Goal: Task Accomplishment & Management: Manage account settings

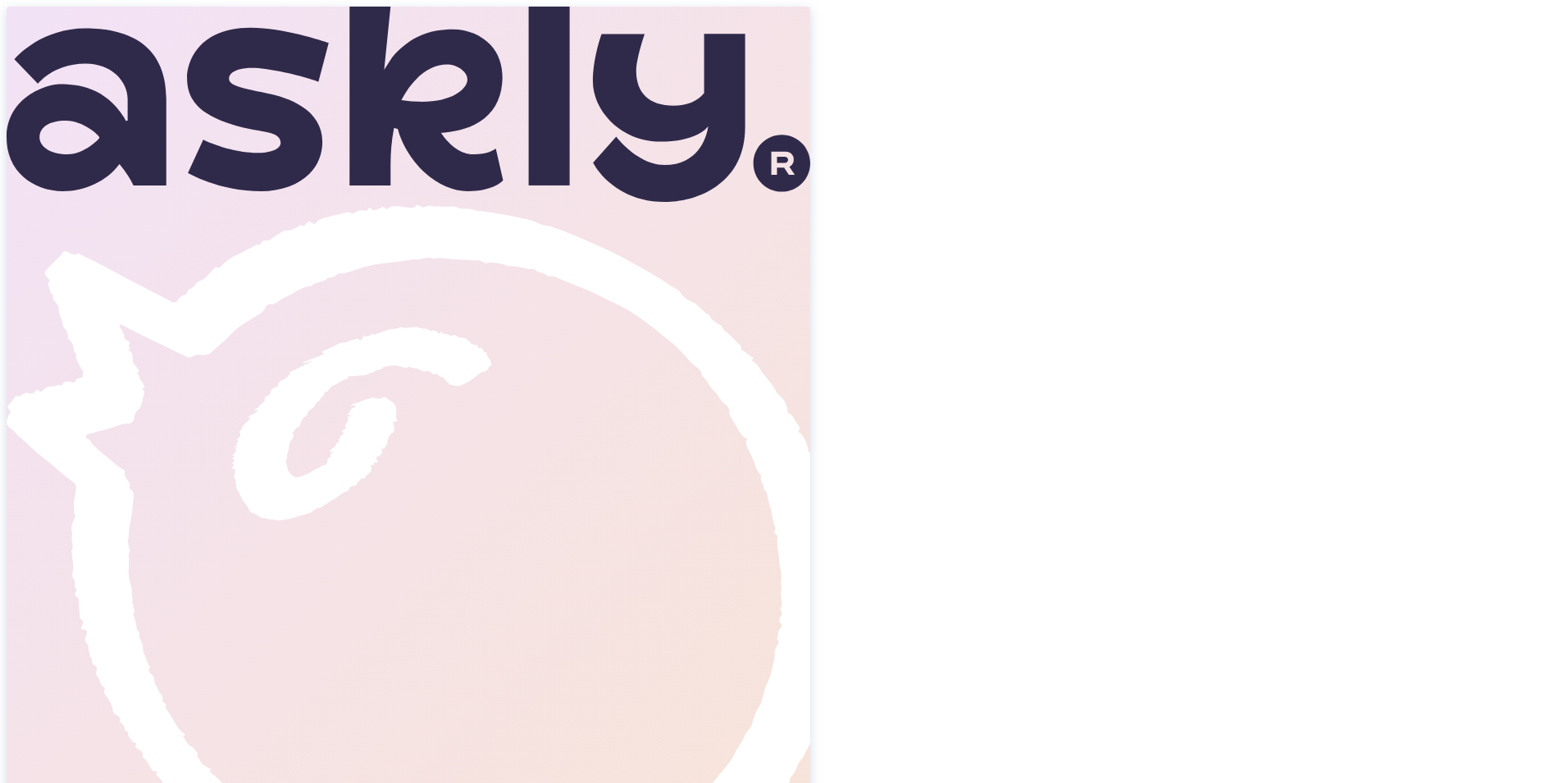
type input "Birgit"
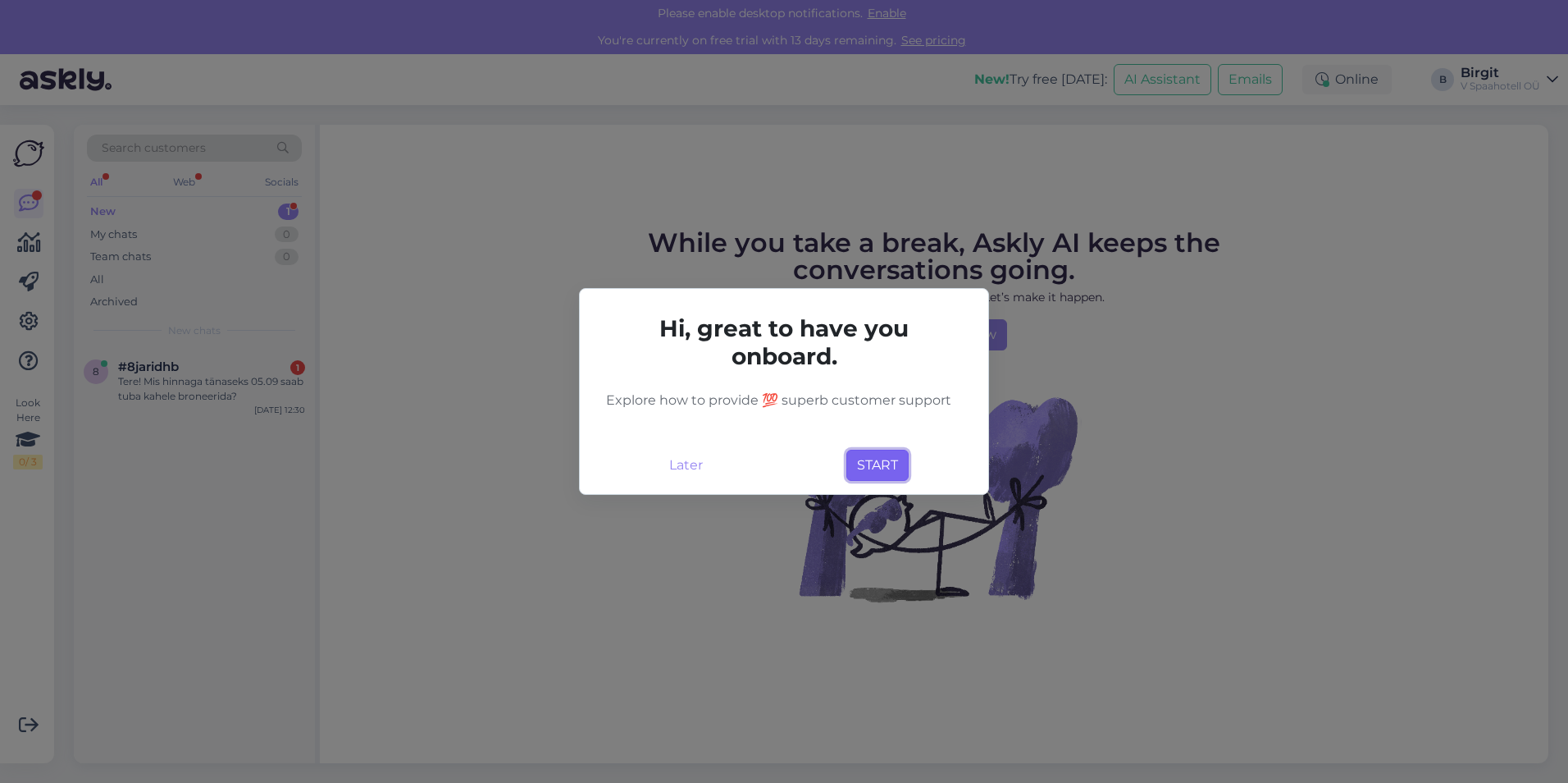
click at [882, 468] on button "START" at bounding box center [877, 465] width 63 height 31
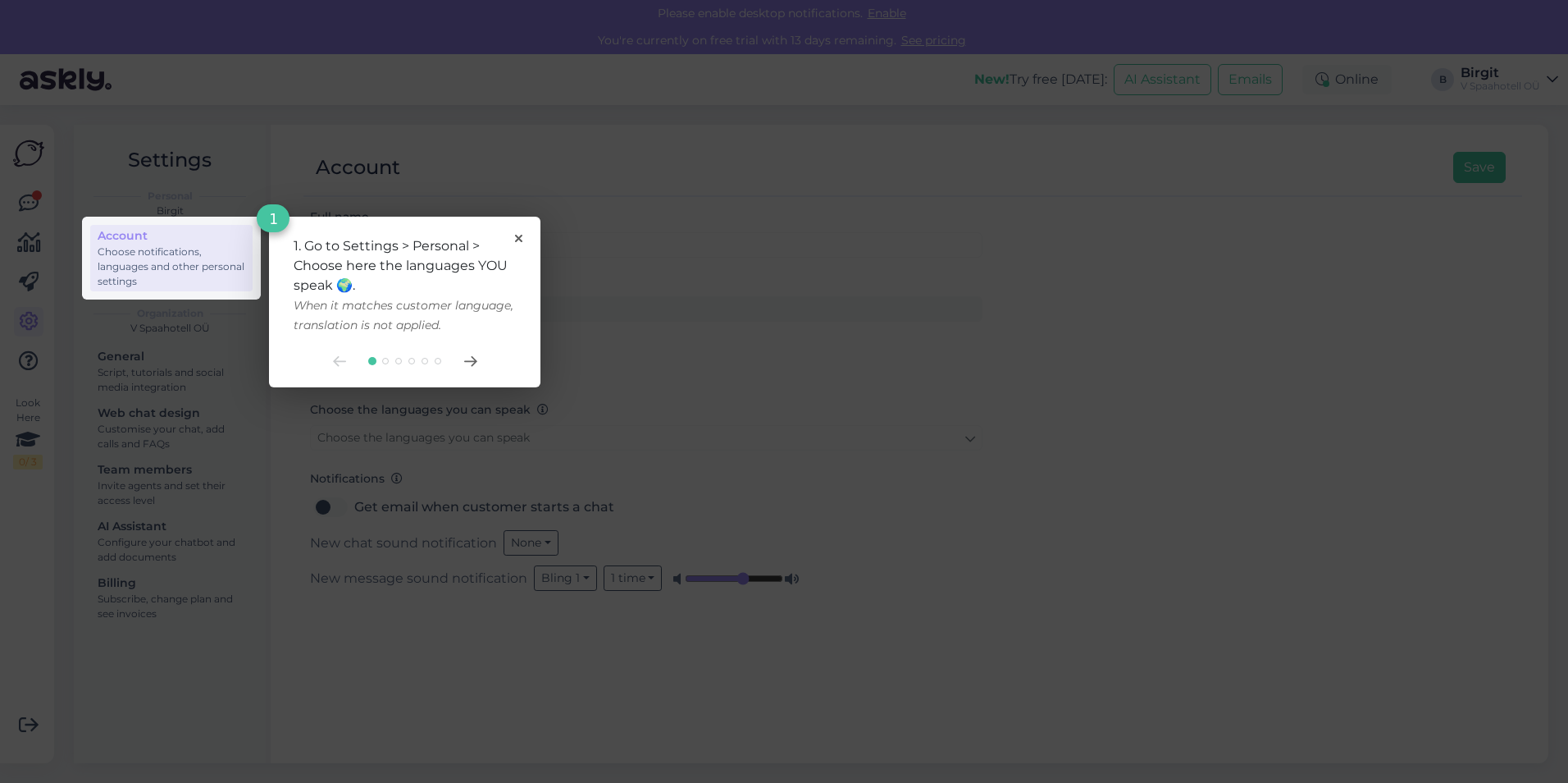
click at [211, 263] on rect at bounding box center [171, 258] width 179 height 83
click at [475, 357] on icon at bounding box center [471, 361] width 13 height 10
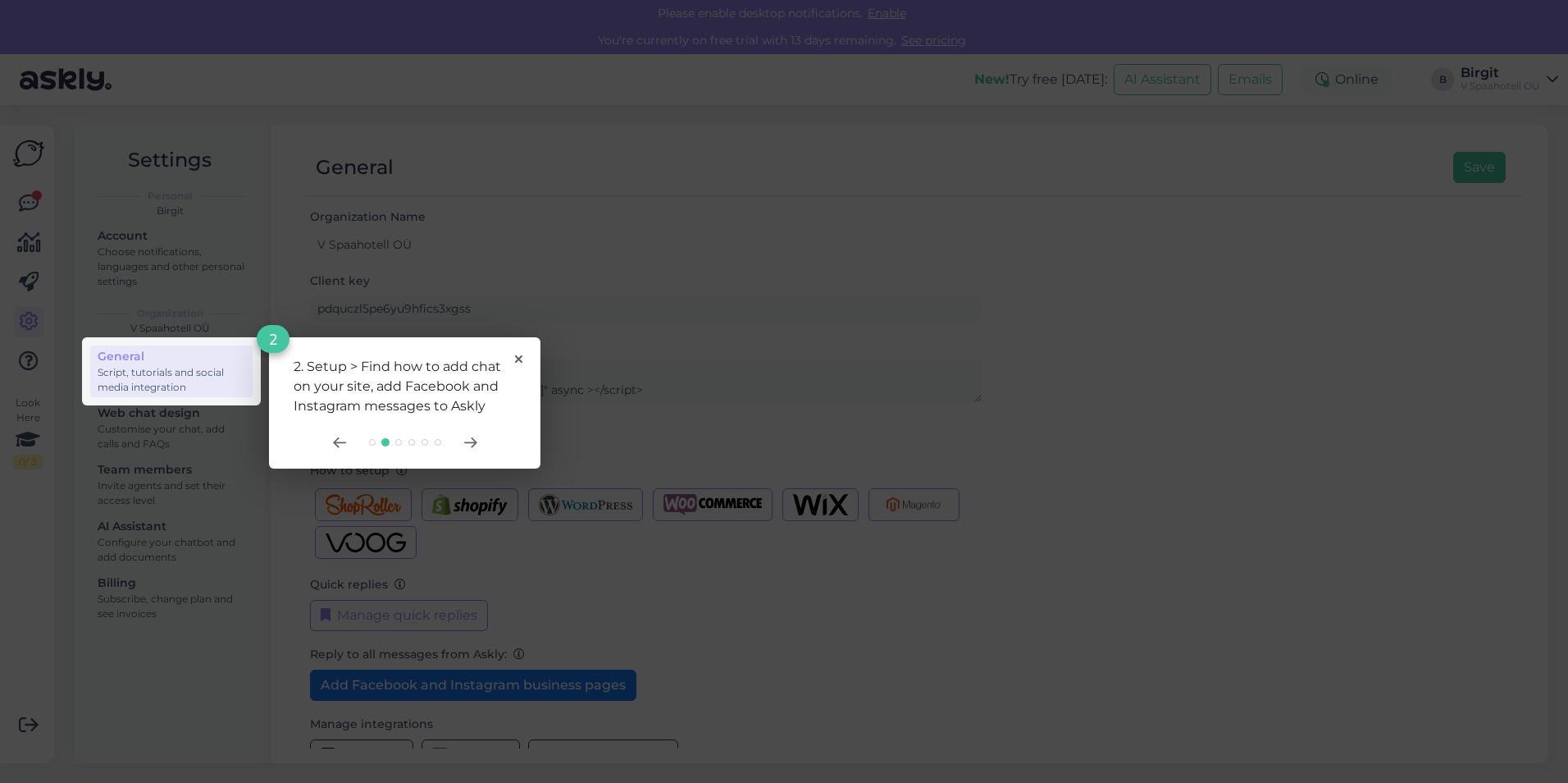
click at [462, 443] on div at bounding box center [404, 442] width 222 height 13
click at [466, 443] on icon at bounding box center [470, 443] width 11 height 9
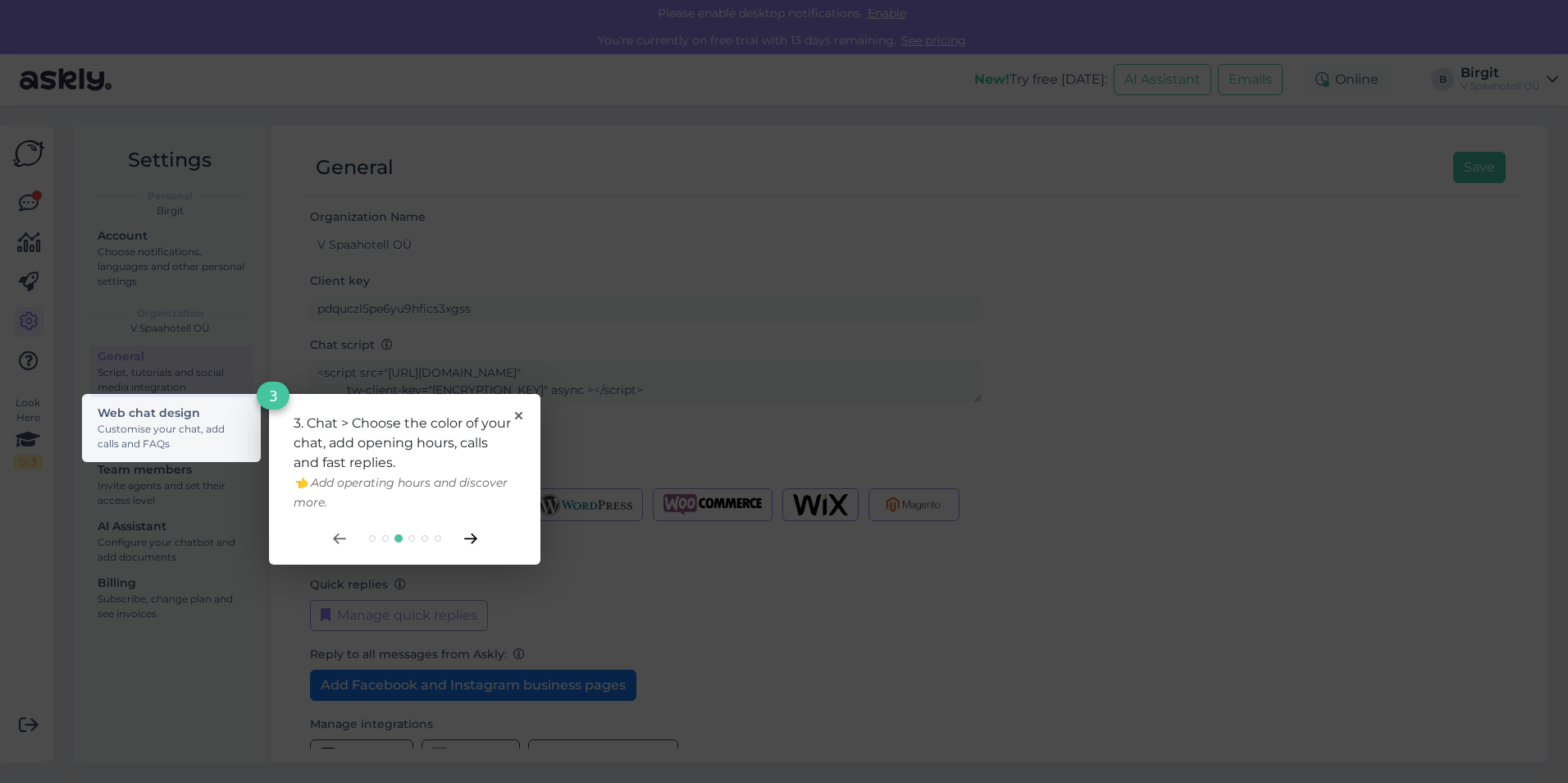
click at [474, 540] on icon at bounding box center [470, 539] width 11 height 9
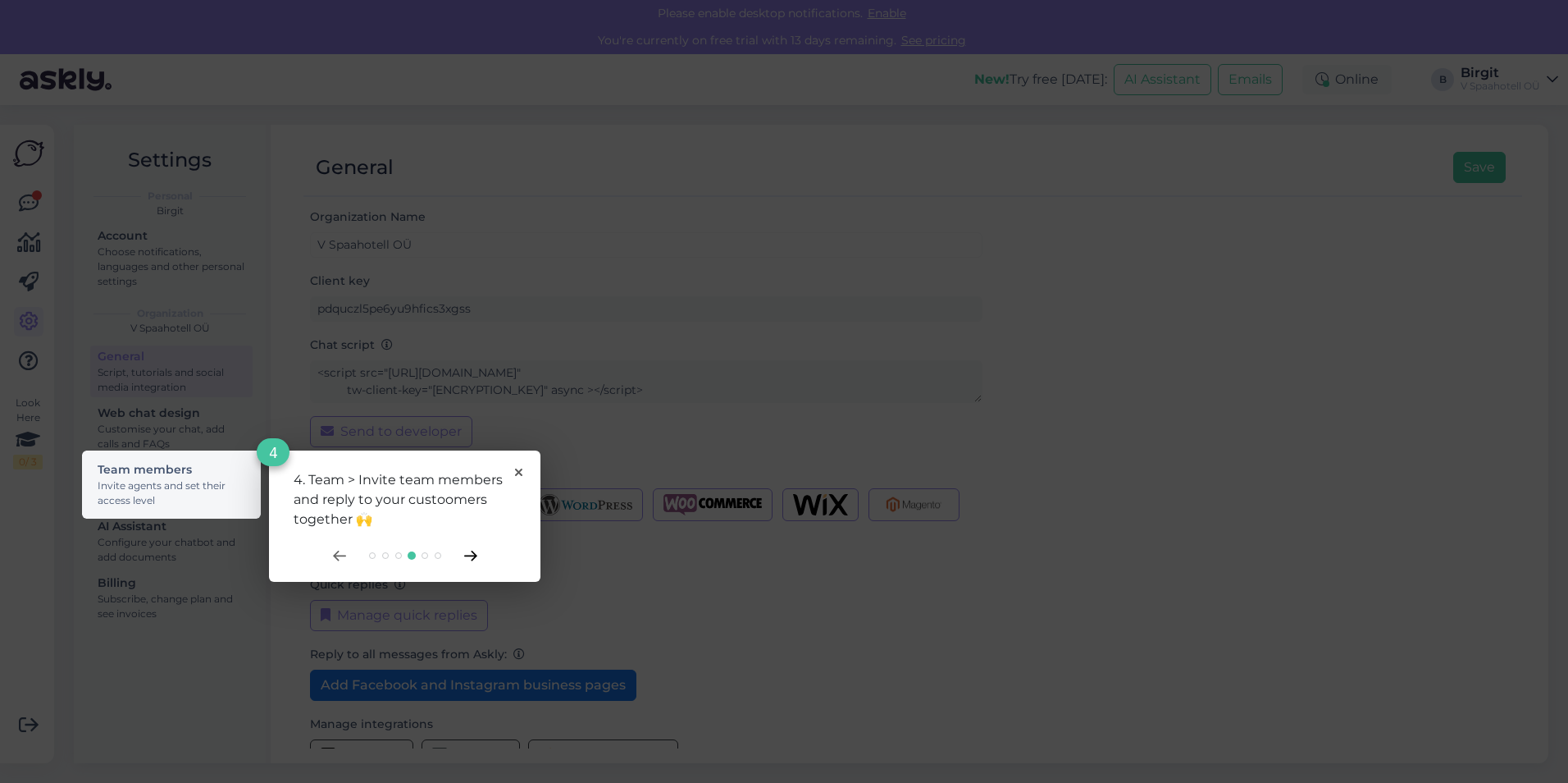
click at [468, 560] on icon at bounding box center [471, 555] width 13 height 10
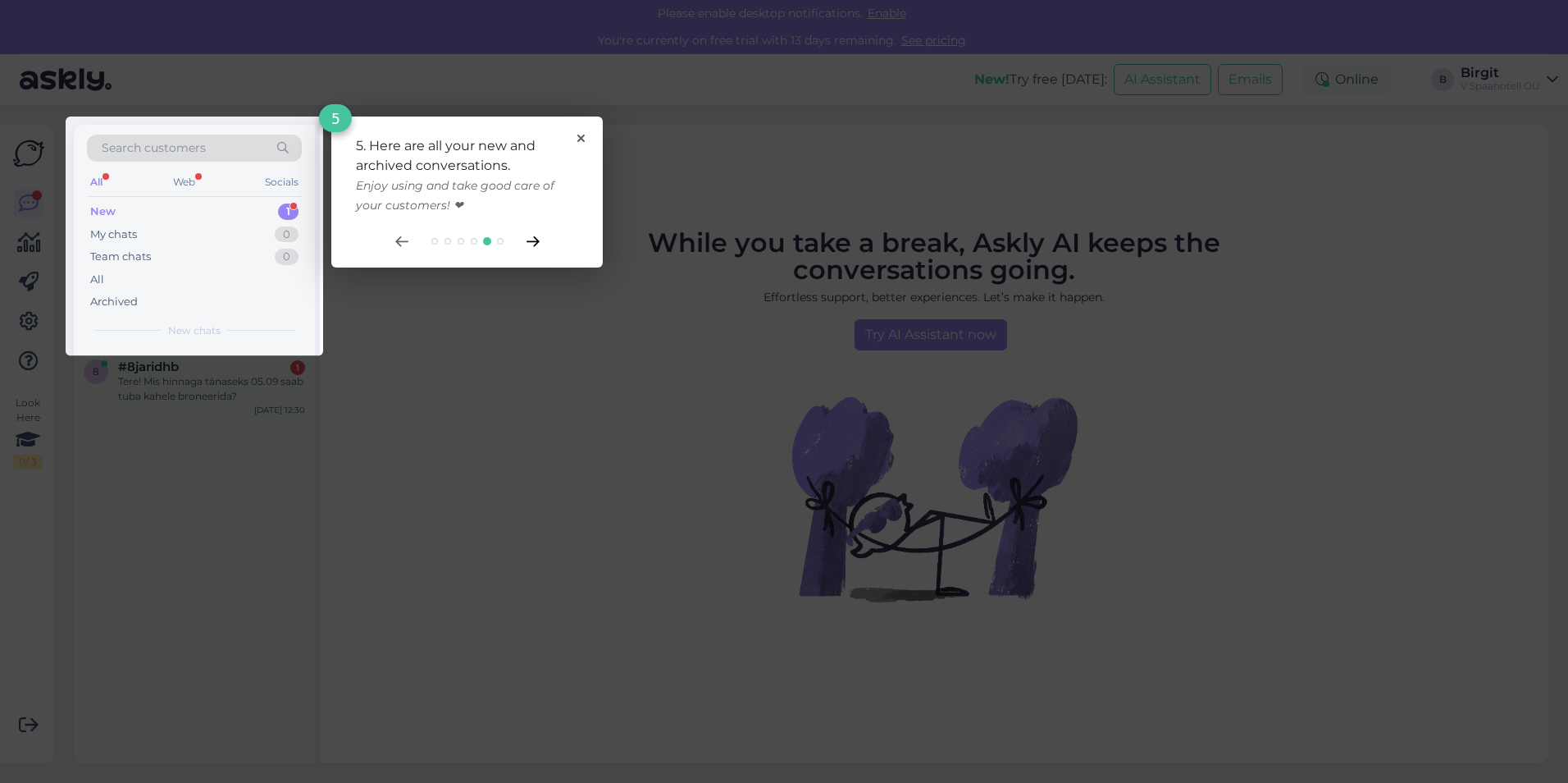
click at [530, 241] on icon at bounding box center [534, 241] width 13 height 10
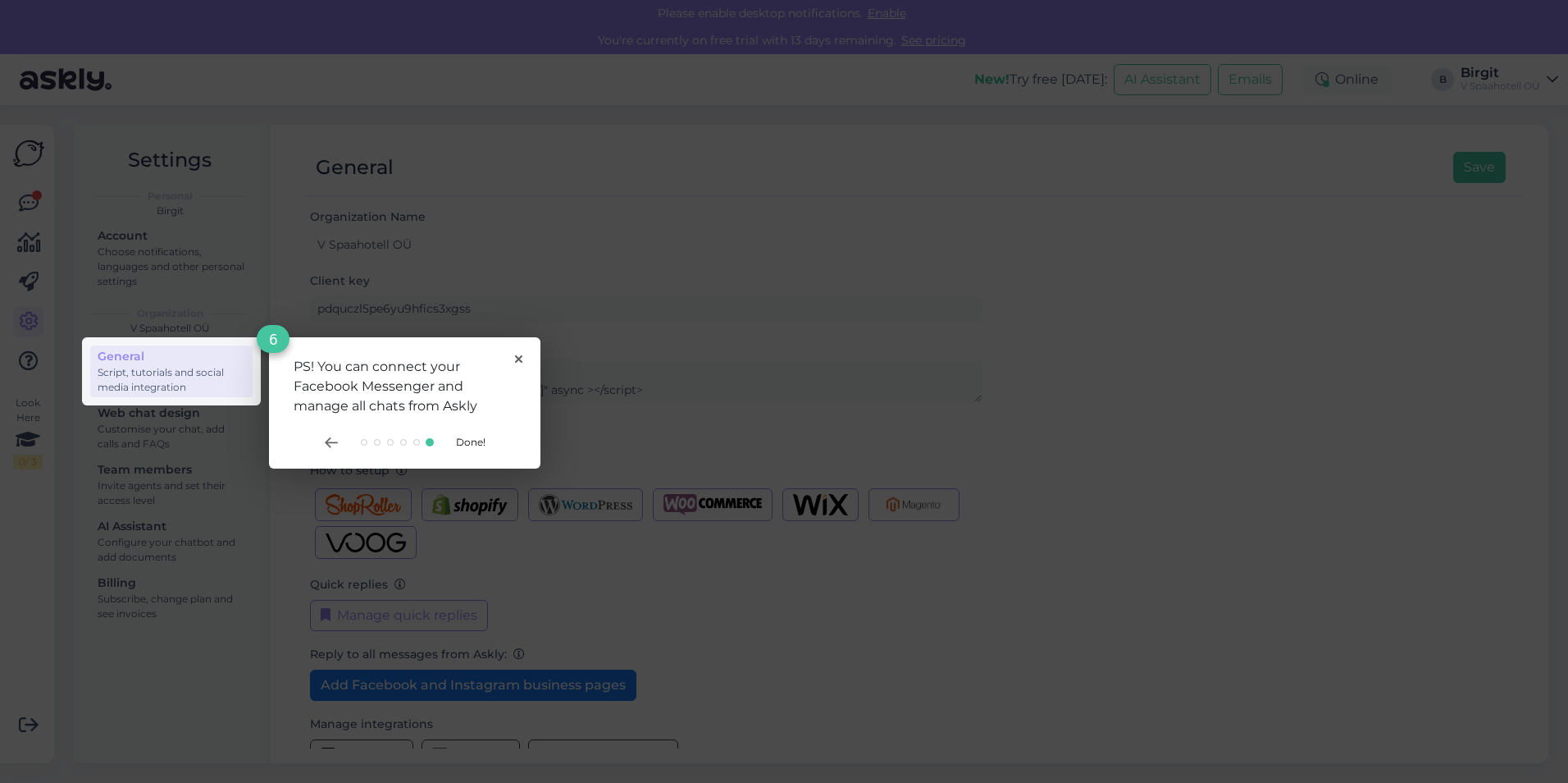
click at [474, 445] on span "Done!" at bounding box center [471, 441] width 30 height 12
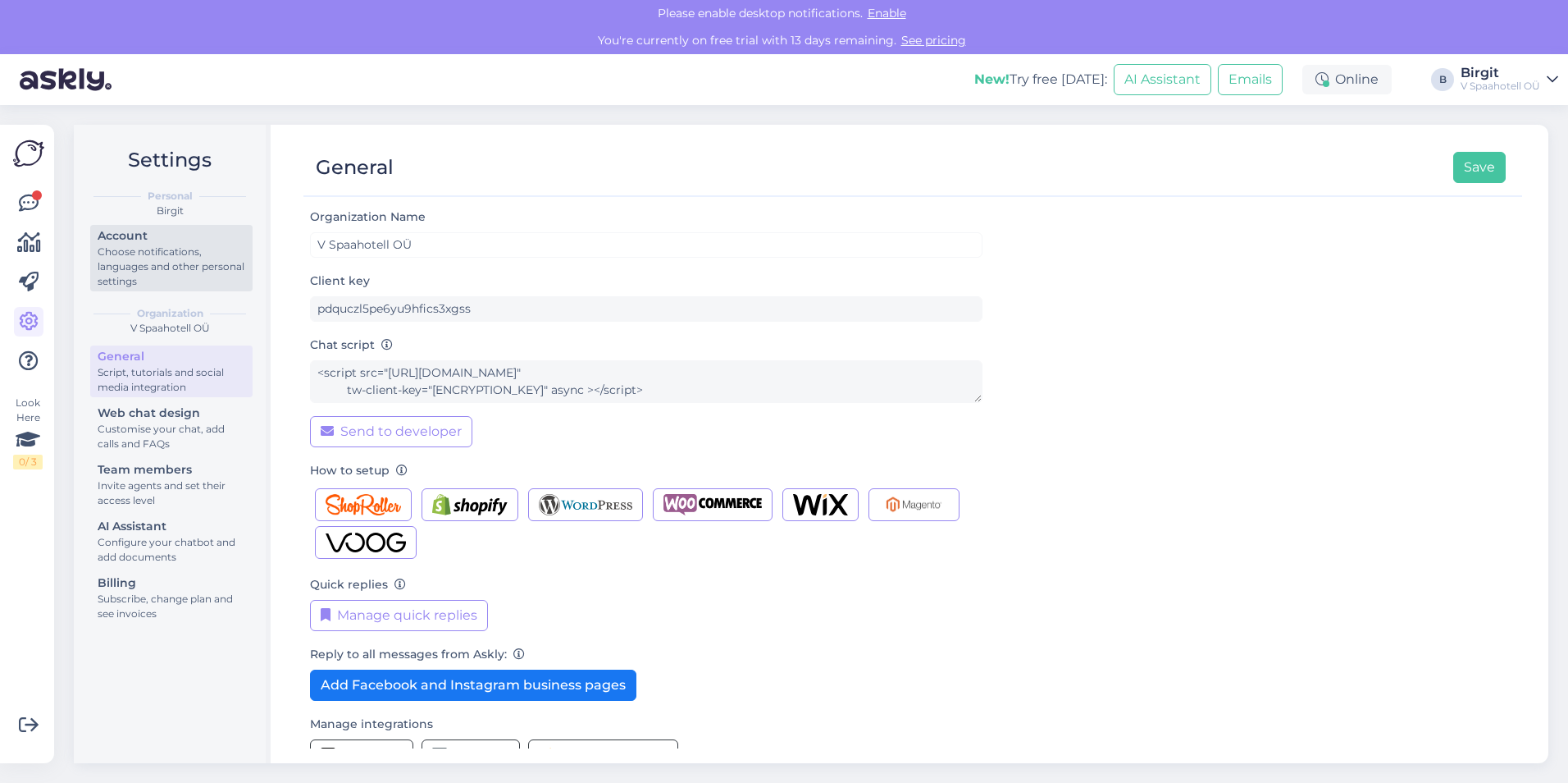
click at [155, 257] on div "Choose notifications, languages and other personal settings" at bounding box center [171, 266] width 148 height 44
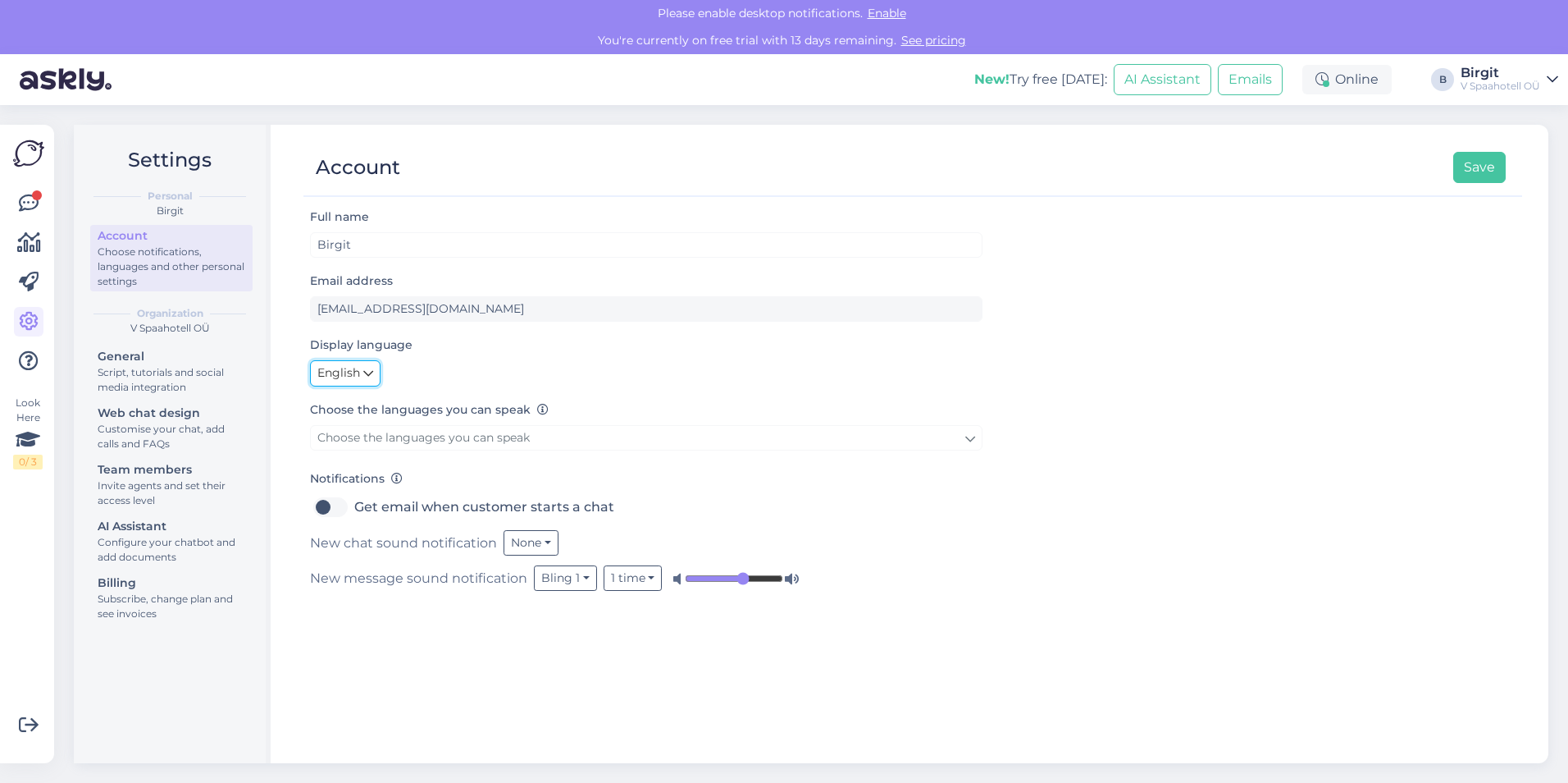
click at [331, 373] on span "English" at bounding box center [339, 373] width 43 height 18
click at [519, 378] on div "English Eesti Polski" at bounding box center [646, 374] width 673 height 26
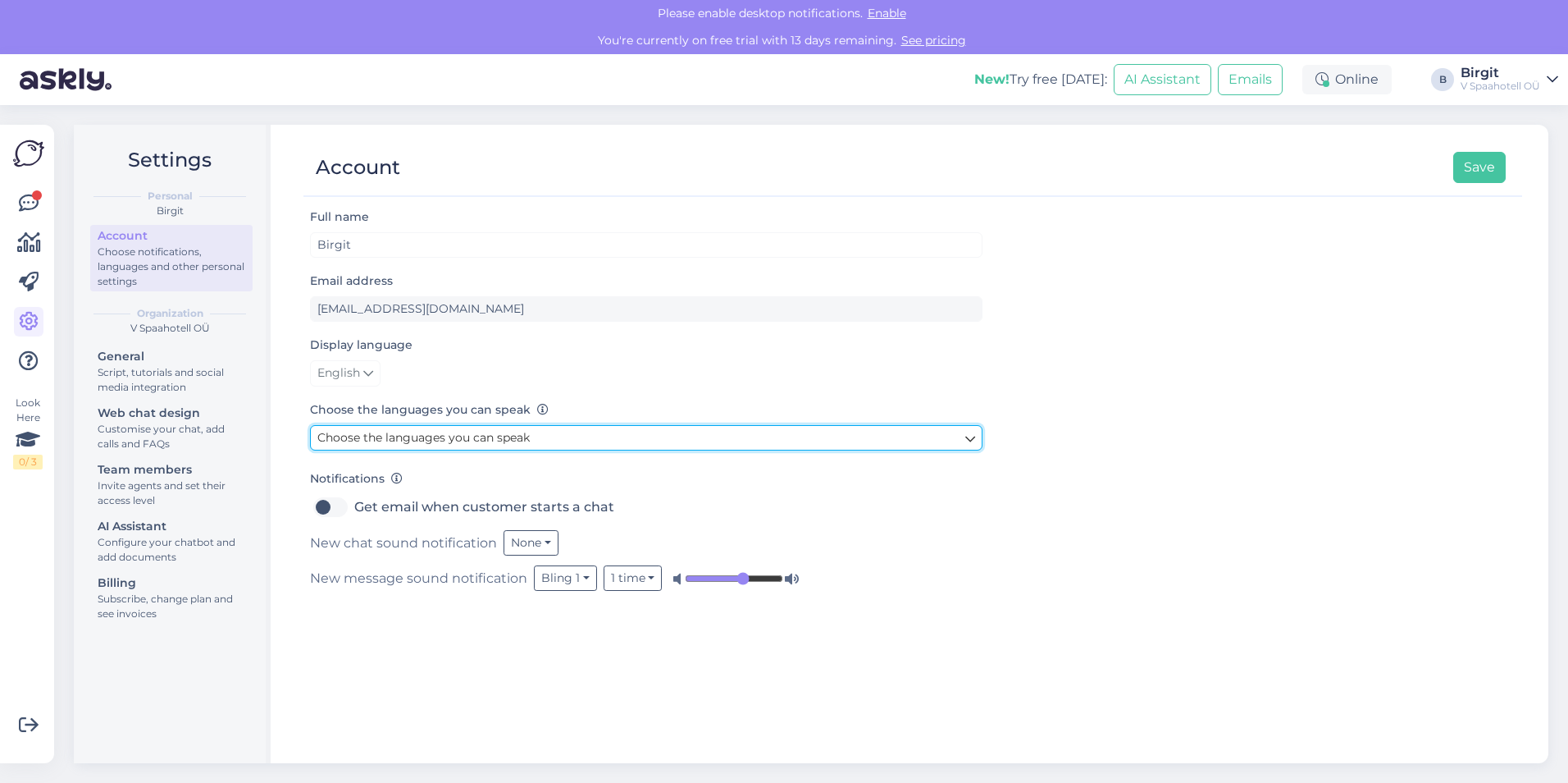
click at [449, 439] on span "Choose the languages you can speak" at bounding box center [423, 437] width 212 height 15
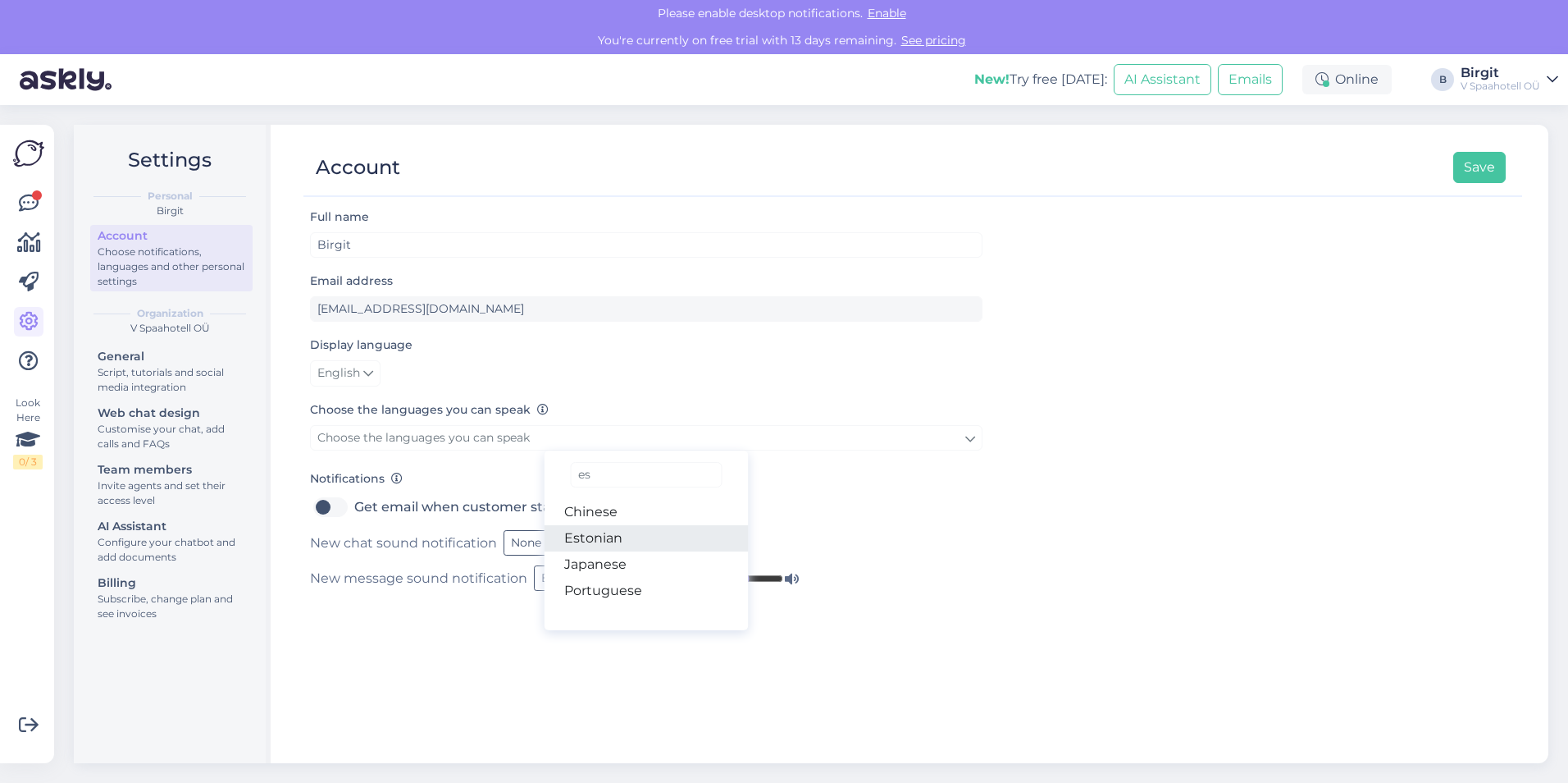
click at [620, 535] on link "Estonian" at bounding box center [647, 539] width 204 height 26
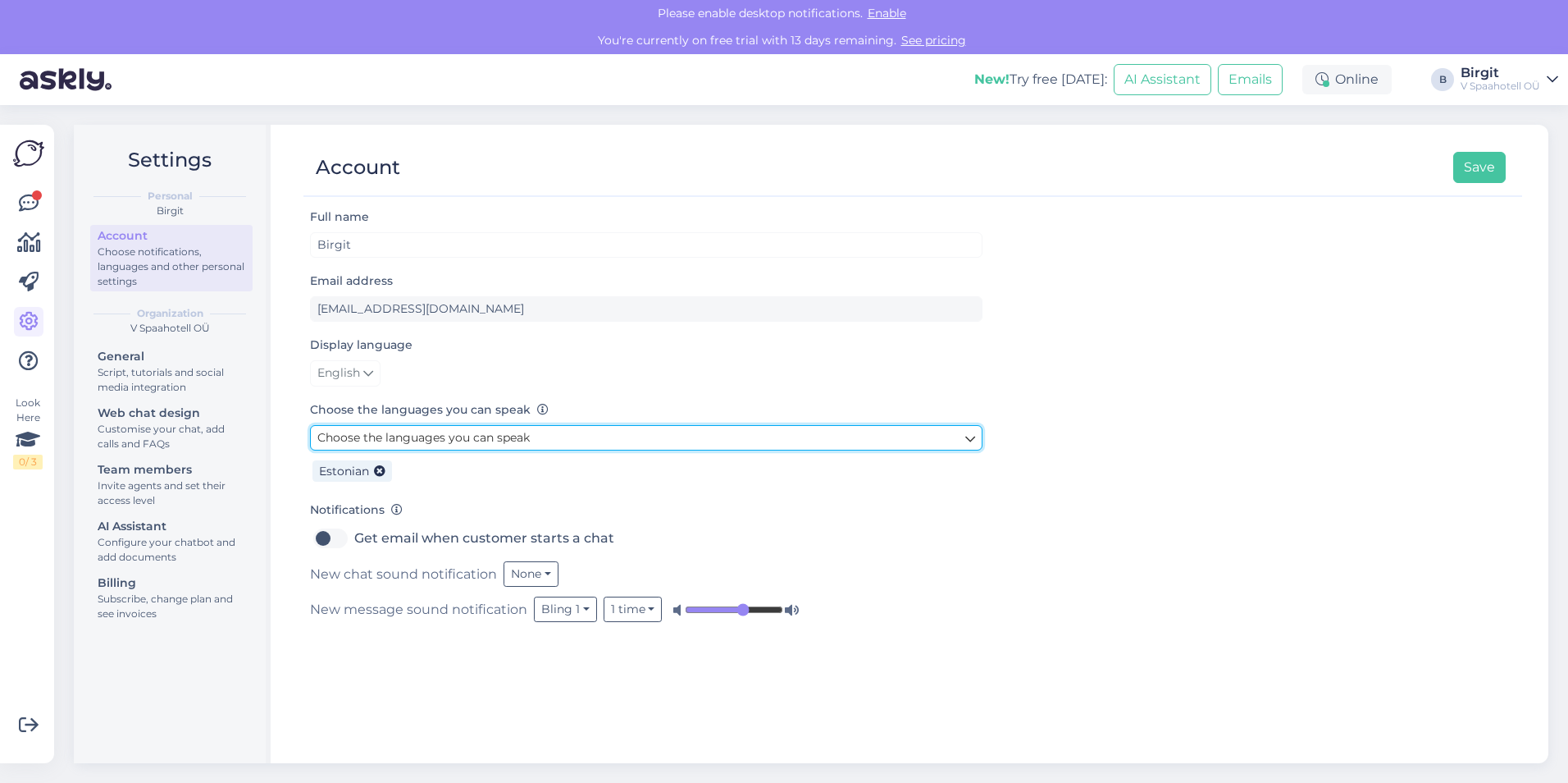
click at [605, 446] on link "Choose the languages you can speak" at bounding box center [646, 437] width 673 height 25
click at [535, 426] on link "Choose the languages you can speak" at bounding box center [646, 437] width 673 height 25
click at [826, 439] on link "Choose the languages you can speak" at bounding box center [646, 437] width 673 height 25
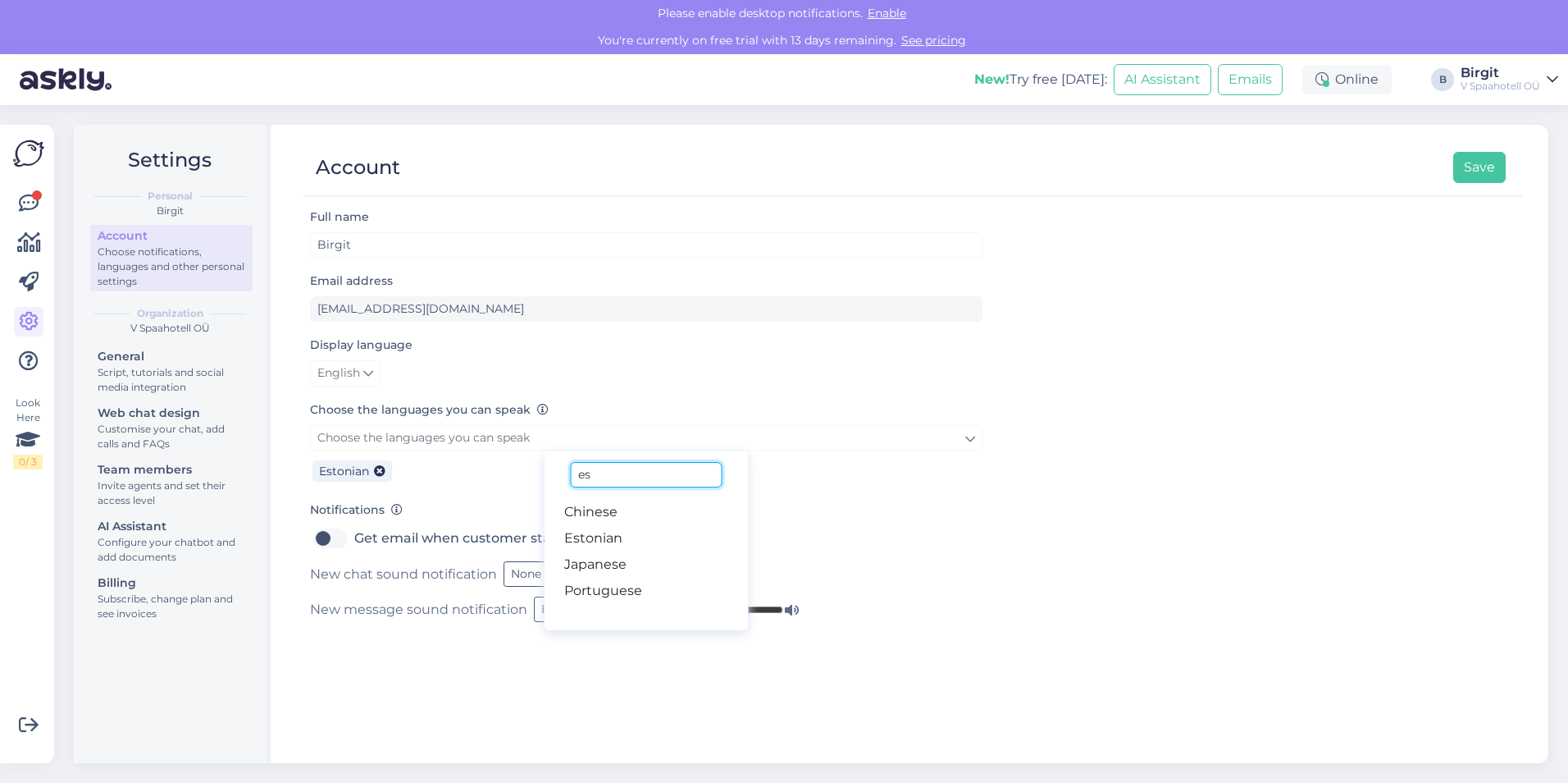
click at [646, 467] on input "es" at bounding box center [646, 474] width 151 height 25
type input "eng"
click at [641, 504] on link "English" at bounding box center [647, 512] width 204 height 26
click at [1075, 464] on div "Full name [PERSON_NAME] Email address [EMAIL_ADDRESS][DOMAIN_NAME] Display lang…" at bounding box center [913, 478] width 1219 height 541
click at [355, 543] on label "Get email when customer starts a chat" at bounding box center [485, 539] width 260 height 26
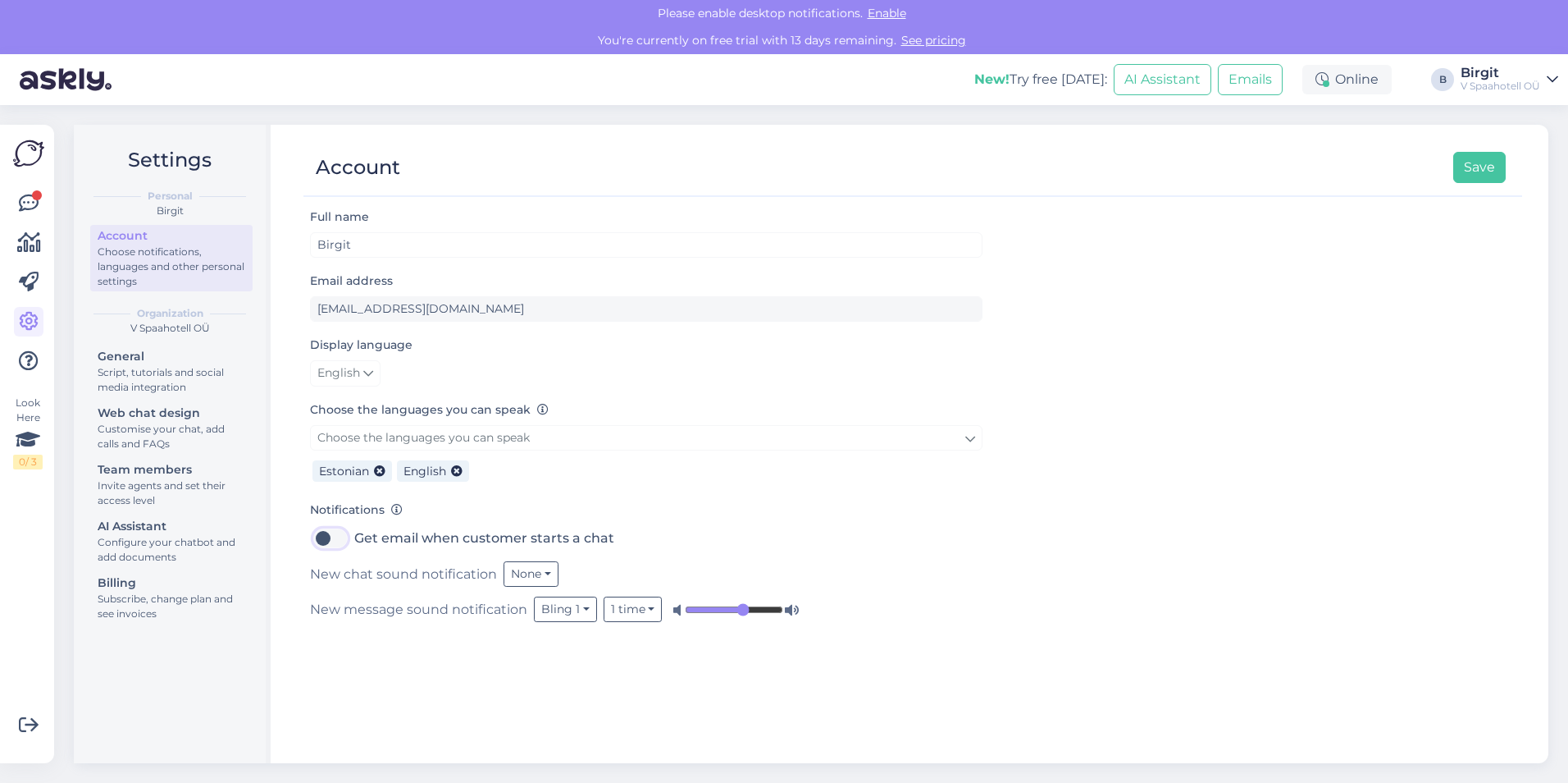
click at [337, 543] on input "Get email when customer starts a chat" at bounding box center [330, 539] width 41 height 26
checkbox input "true"
click at [1482, 164] on button "Save" at bounding box center [1480, 167] width 52 height 31
click at [149, 370] on div "Script, tutorials and social media integration" at bounding box center [171, 380] width 148 height 30
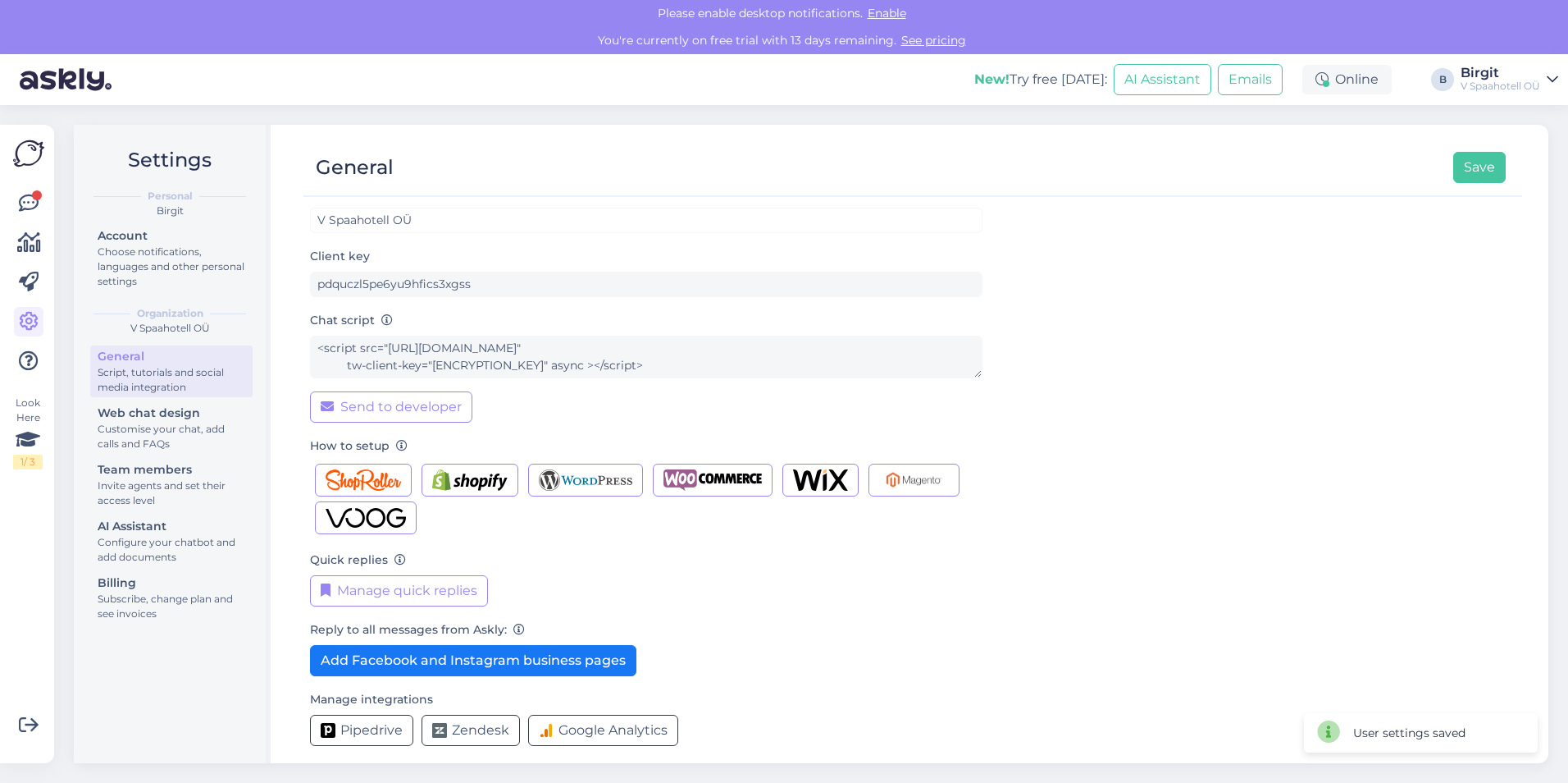
scroll to position [36, 0]
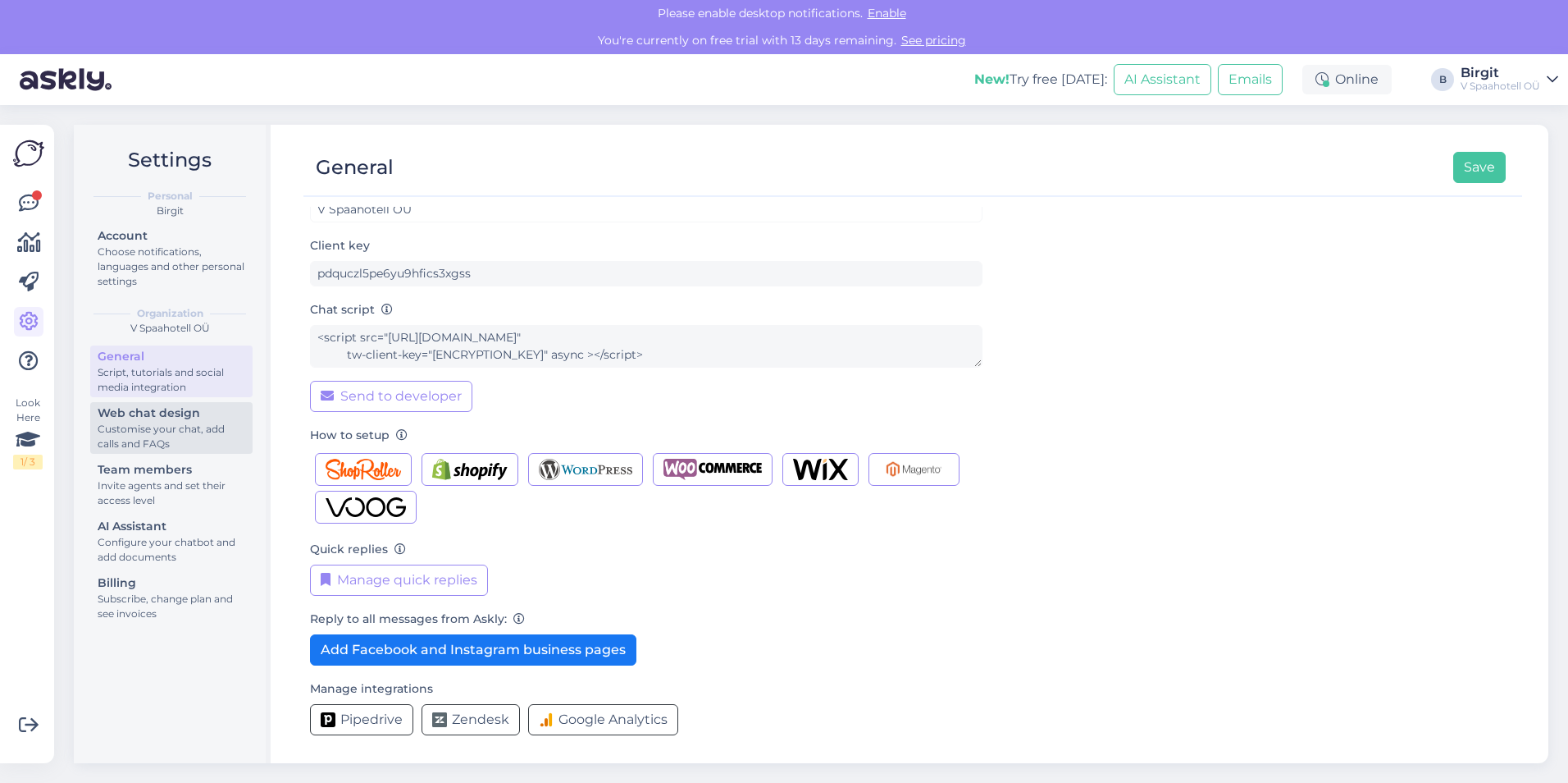
click at [180, 411] on div "Web chat design" at bounding box center [171, 413] width 148 height 17
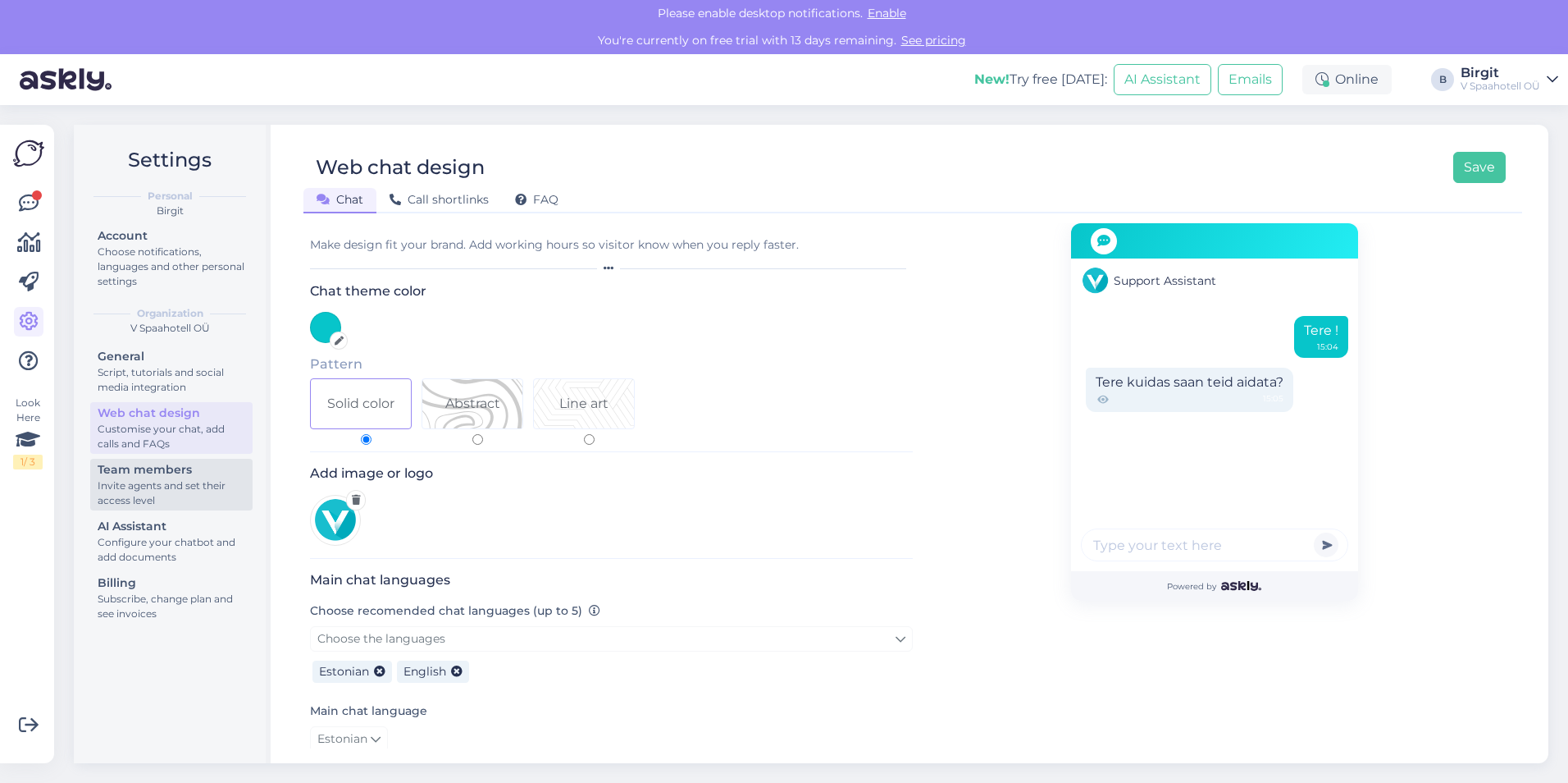
click at [176, 484] on div "Invite agents and set their access level" at bounding box center [171, 494] width 148 height 30
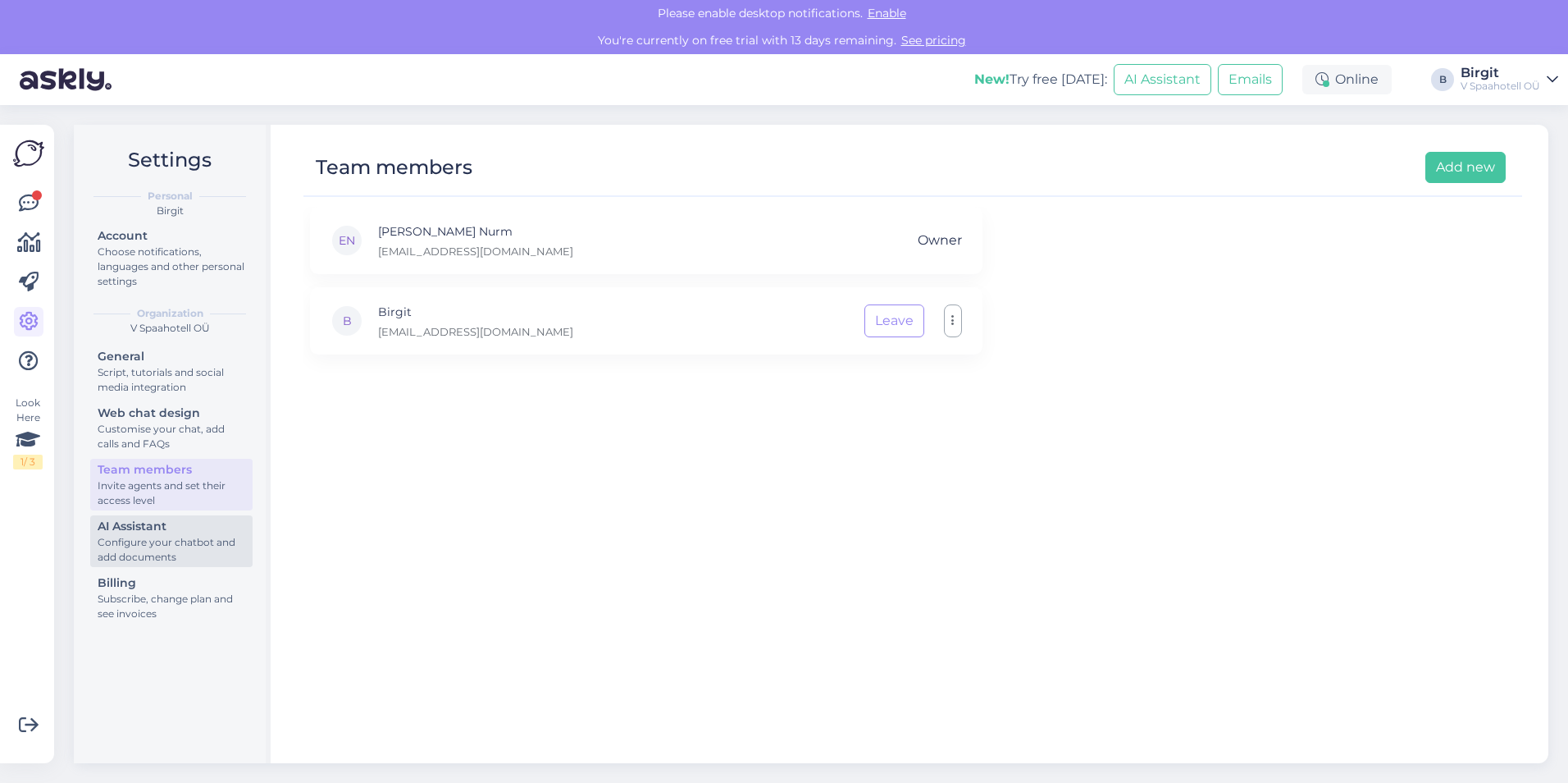
click at [162, 547] on div "Configure your chatbot and add documents" at bounding box center [171, 550] width 148 height 30
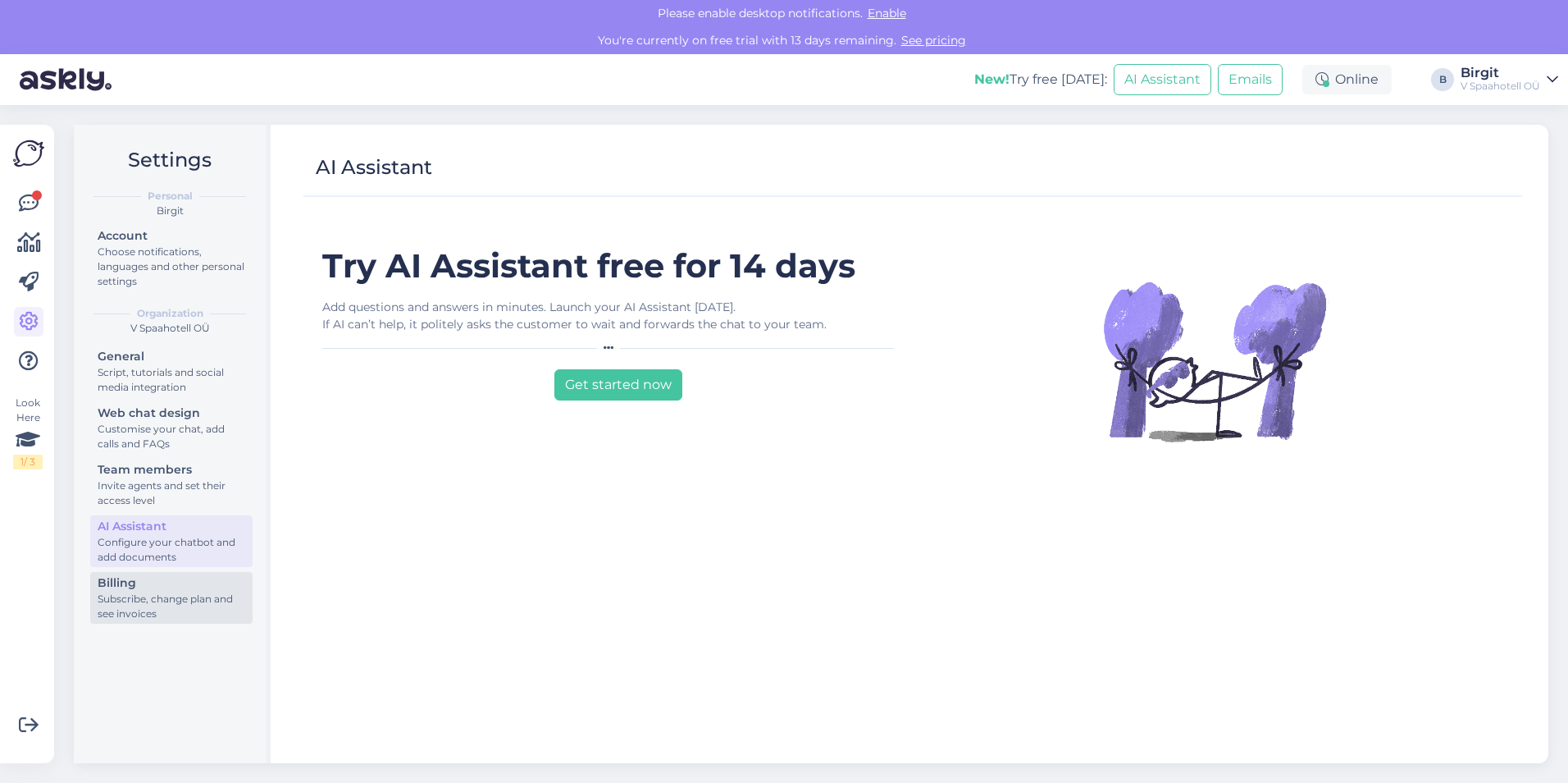
click at [163, 581] on div "Billing" at bounding box center [171, 583] width 148 height 17
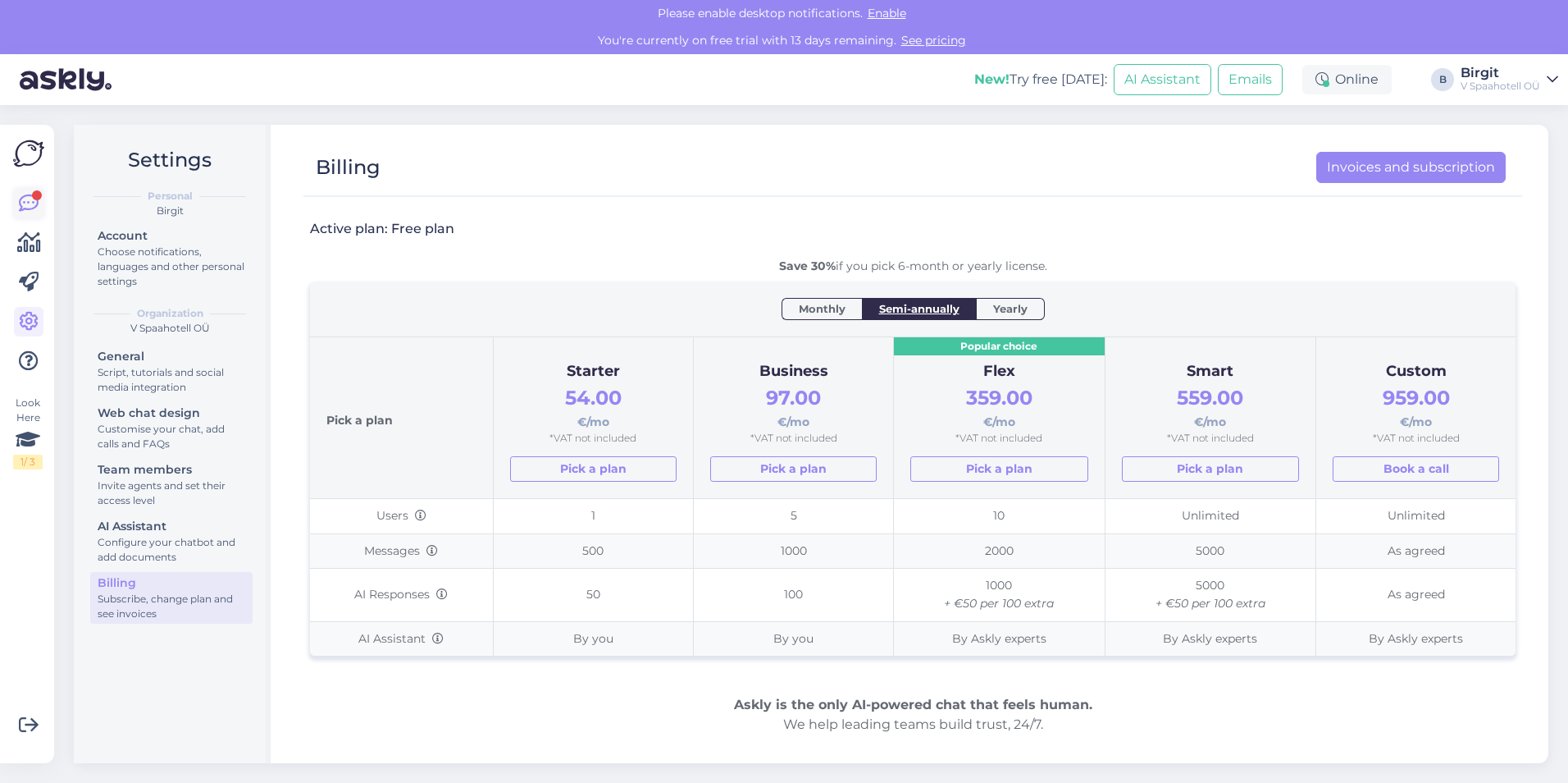
click at [29, 196] on icon at bounding box center [28, 203] width 20 height 20
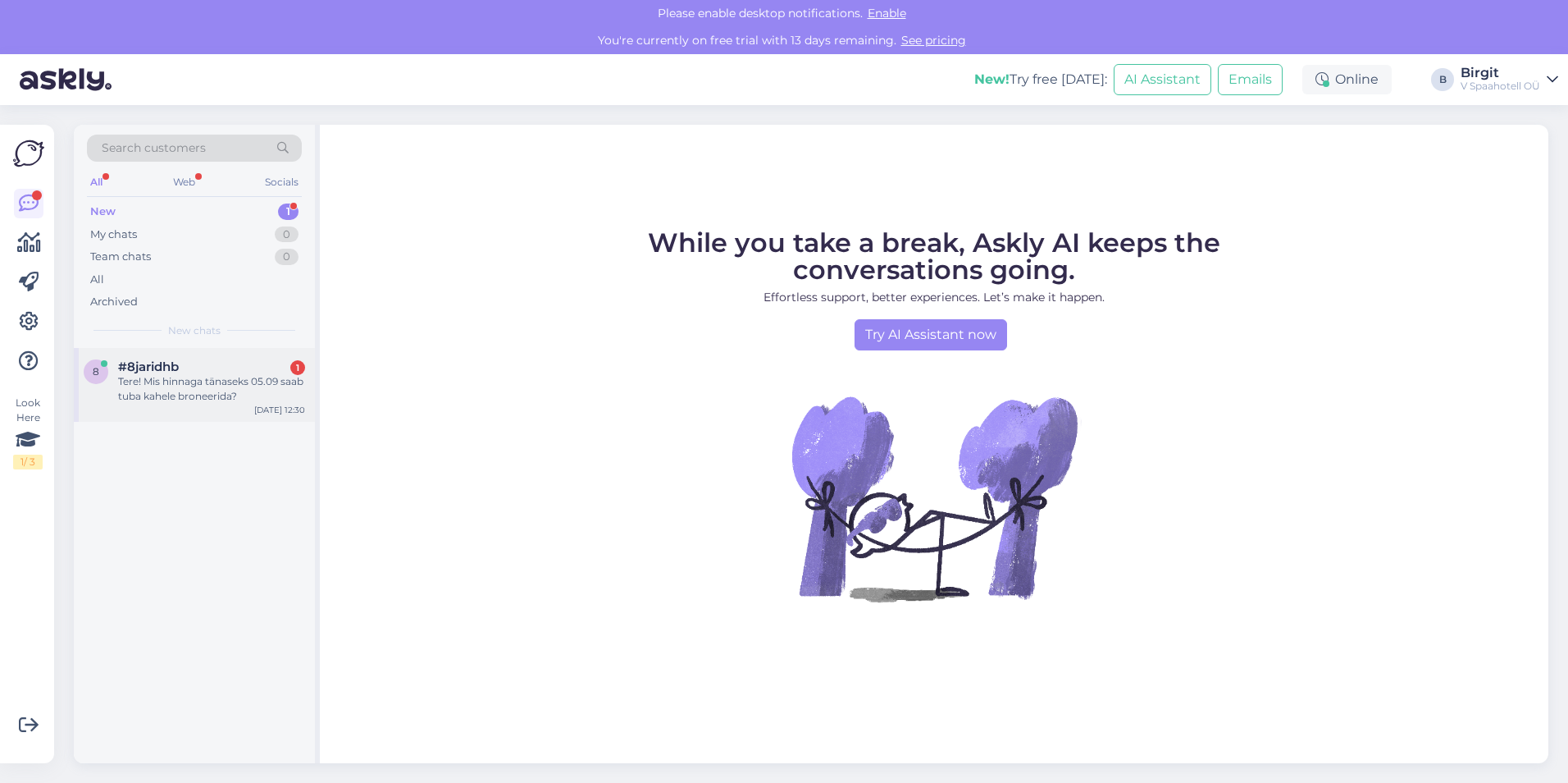
click at [206, 388] on div "Tere! Mis hinnaga tänaseks 05.09 saab tuba kahele broneerida?" at bounding box center [212, 390] width 187 height 30
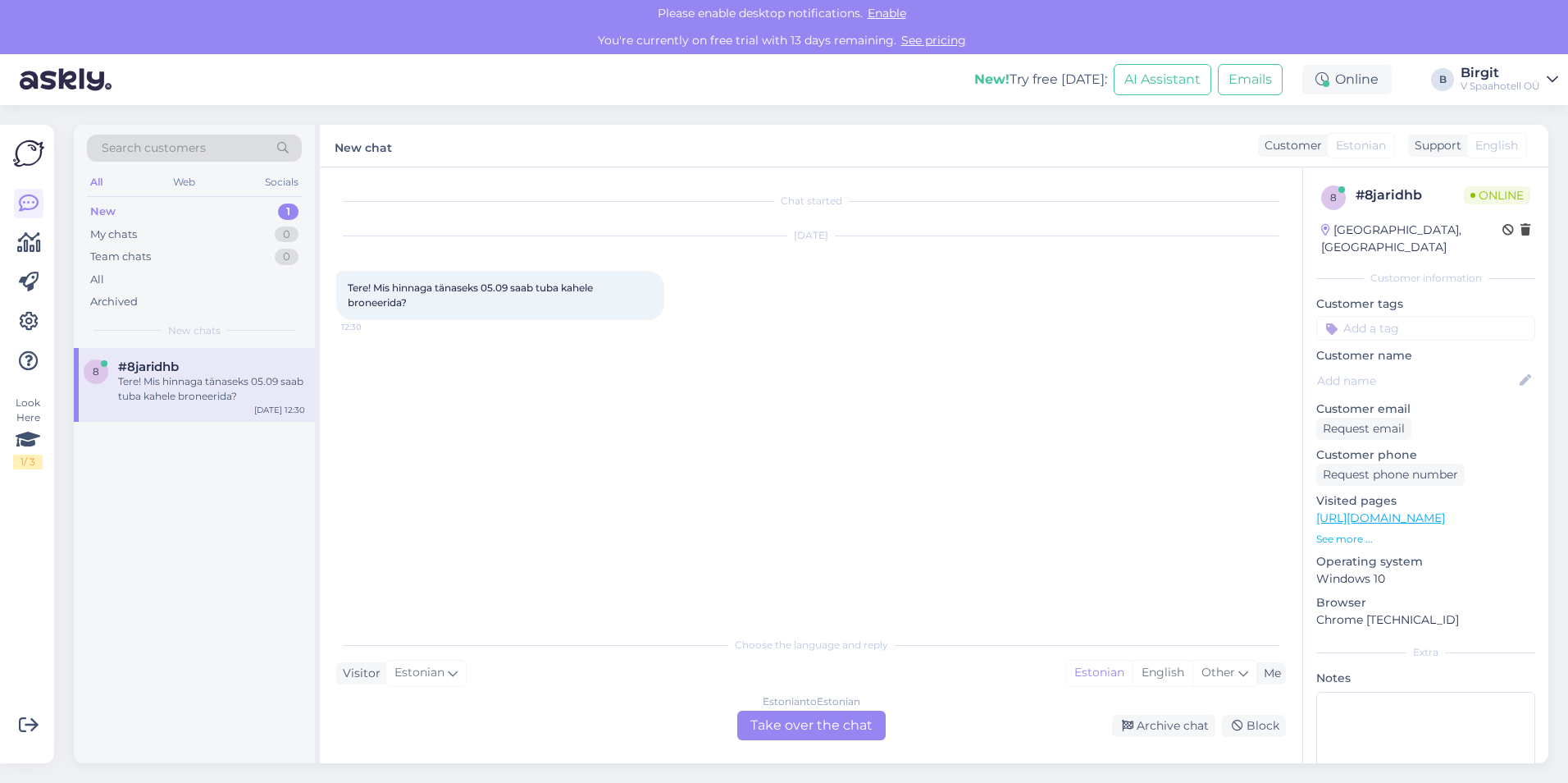
click at [877, 9] on span "Enable" at bounding box center [887, 13] width 49 height 15
click at [793, 728] on div "Estonian to Estonian Take over the chat" at bounding box center [812, 726] width 149 height 30
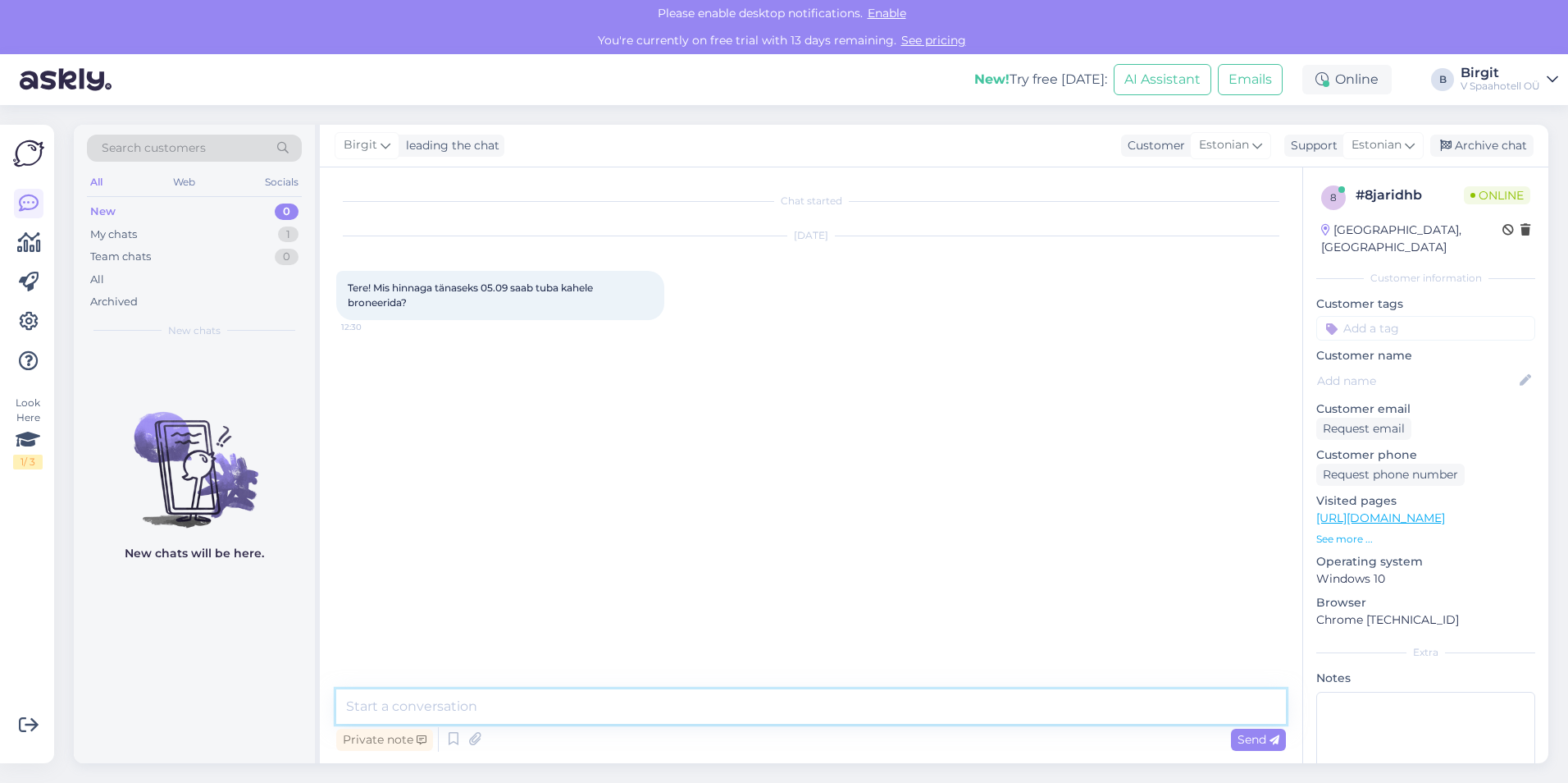
click at [505, 717] on textarea at bounding box center [811, 706] width 950 height 35
type textarea "Tere"
click at [23, 331] on icon at bounding box center [28, 321] width 20 height 20
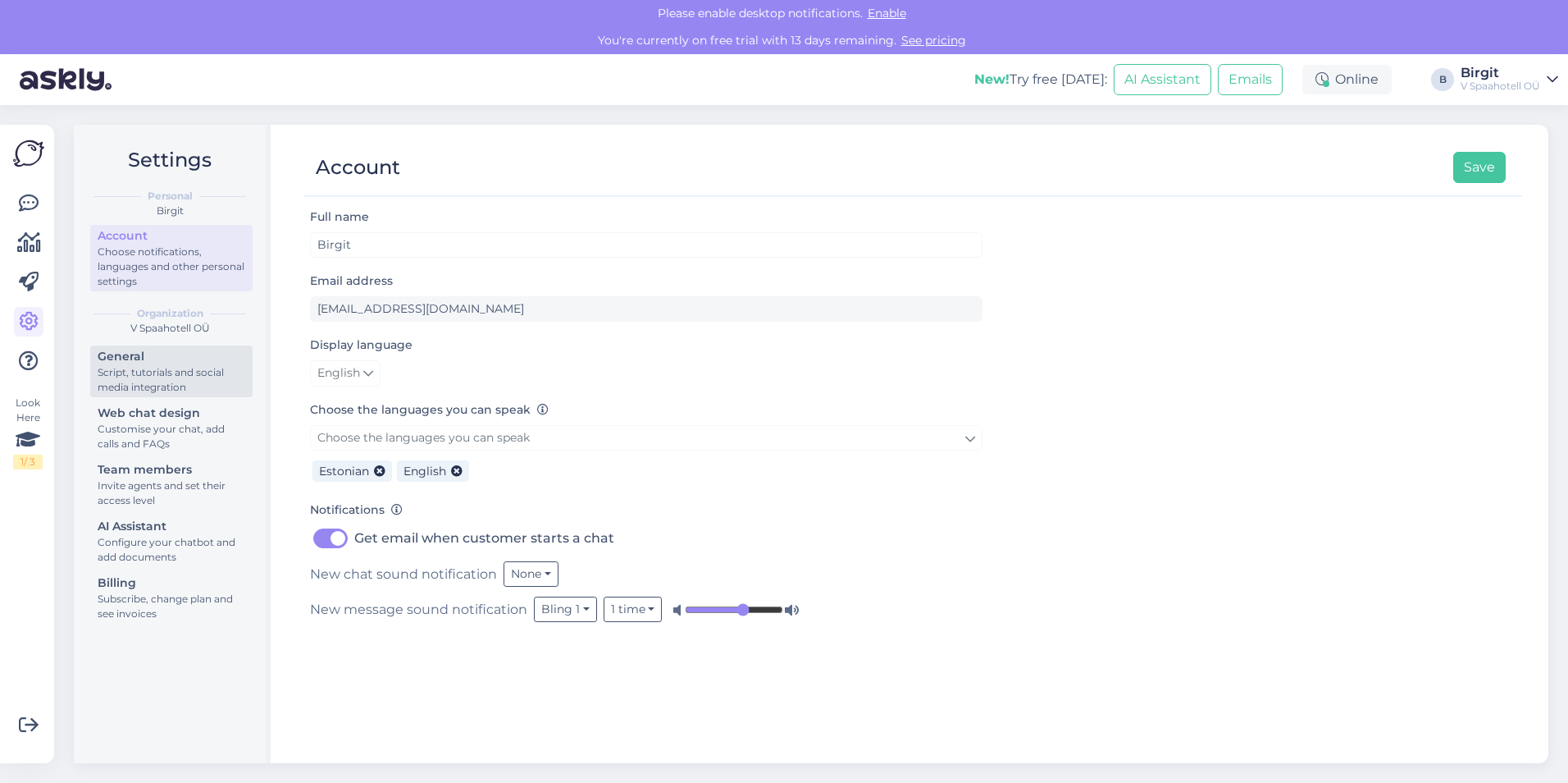
click at [149, 379] on div "Script, tutorials and social media integration" at bounding box center [171, 380] width 148 height 30
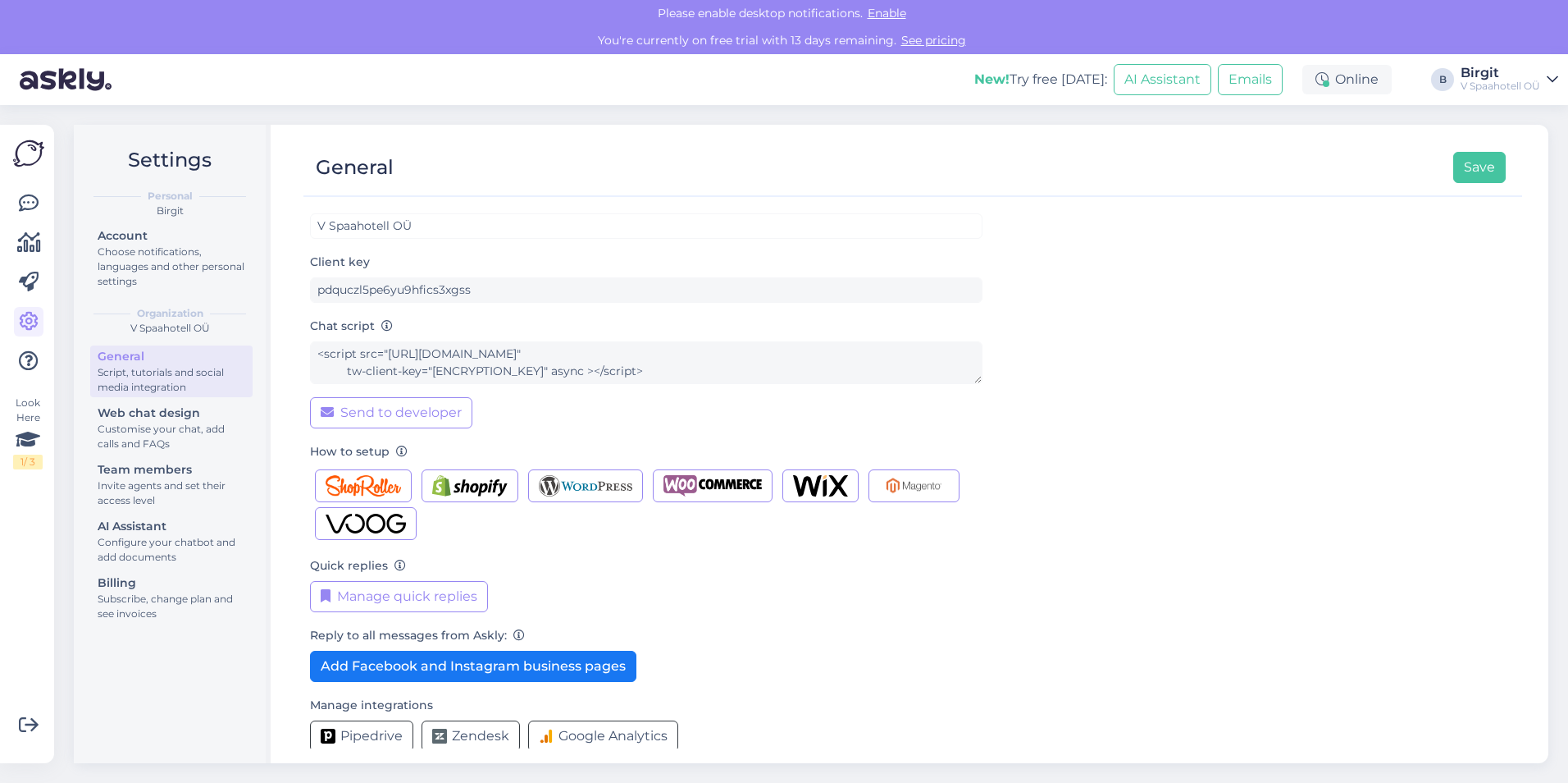
scroll to position [36, 0]
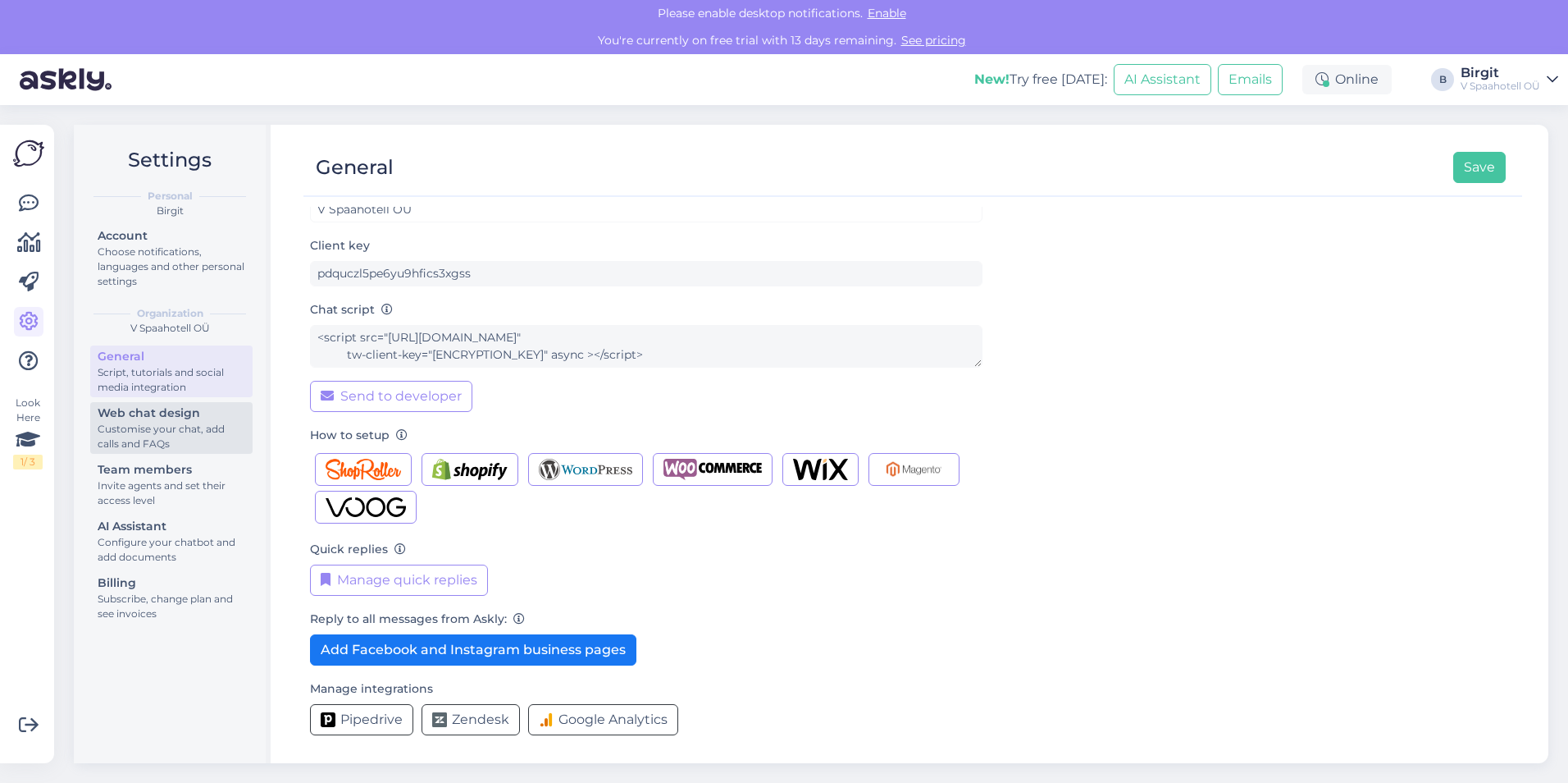
click at [176, 444] on div "Customise your chat, add calls and FAQs" at bounding box center [171, 436] width 148 height 30
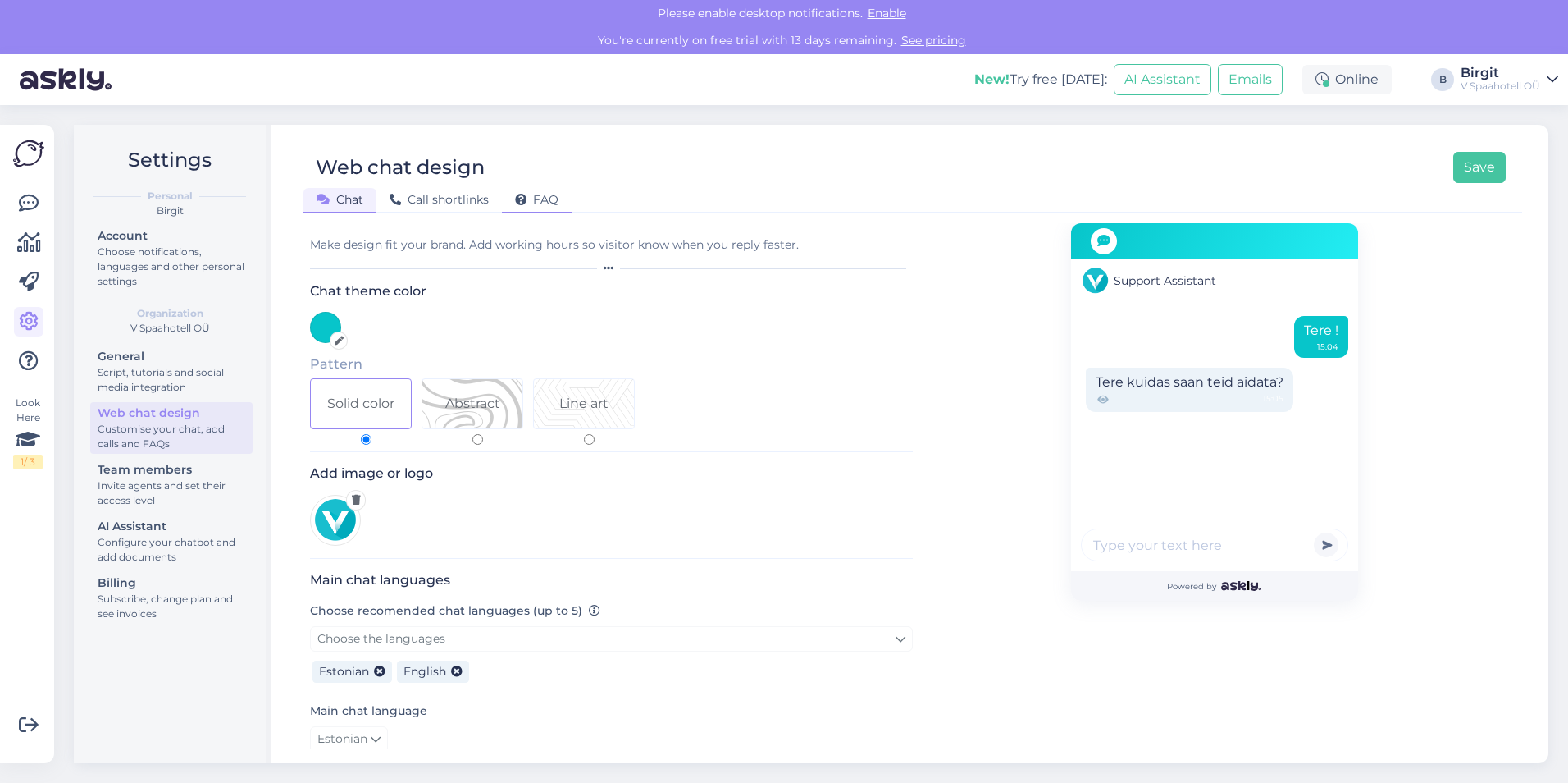
click at [543, 198] on span "FAQ" at bounding box center [536, 199] width 43 height 15
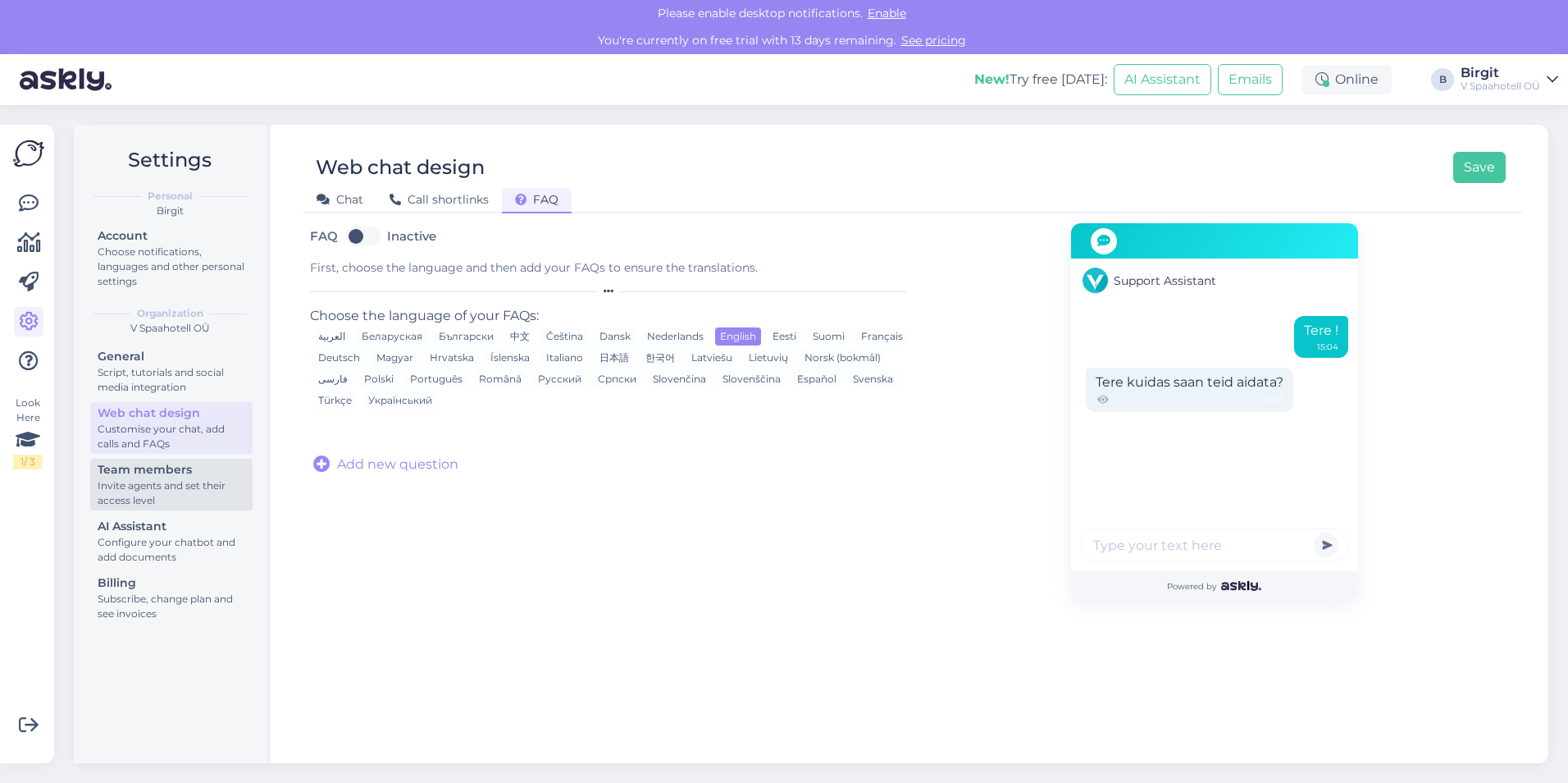
click at [200, 476] on div "Team members" at bounding box center [171, 469] width 148 height 17
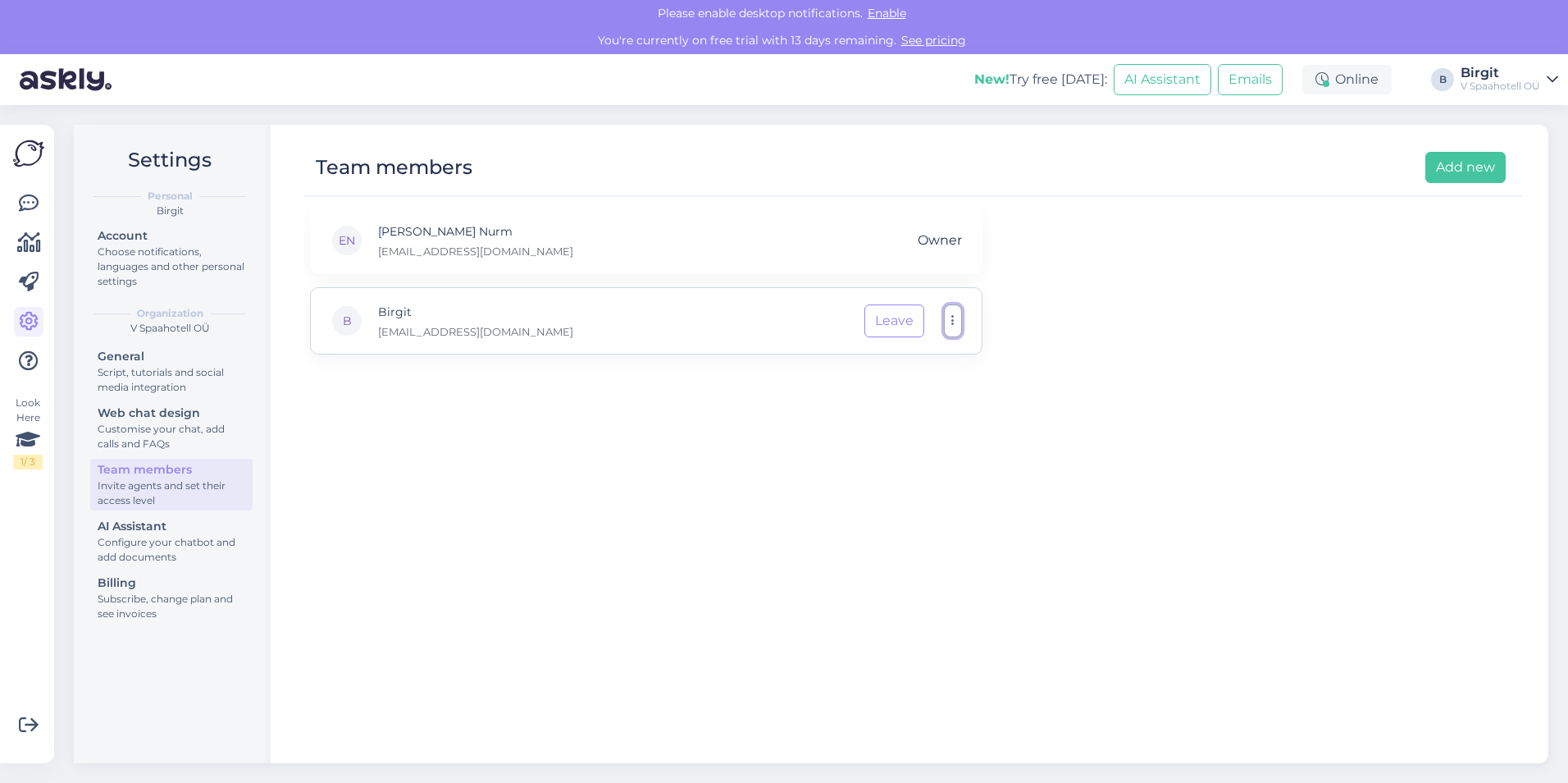
click at [958, 321] on button "button" at bounding box center [953, 320] width 18 height 33
click at [825, 480] on div "EN [PERSON_NAME] Nurm [EMAIL_ADDRESS][DOMAIN_NAME] Owner B [PERSON_NAME] [PERSO…" at bounding box center [913, 478] width 1219 height 541
click at [183, 269] on div "Choose notifications, languages and other personal settings" at bounding box center [171, 266] width 148 height 44
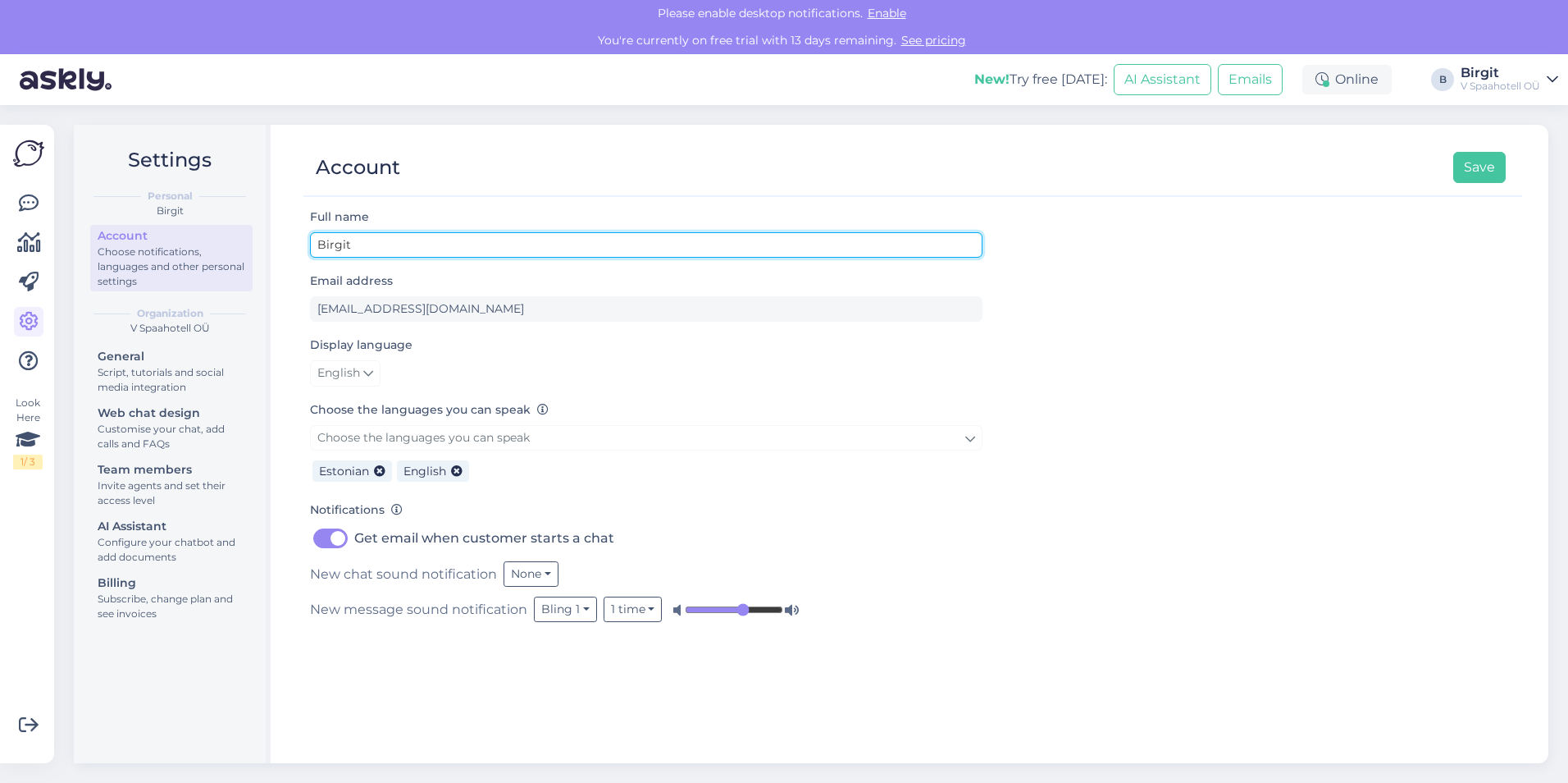
click at [366, 256] on input "Birgit" at bounding box center [646, 244] width 673 height 25
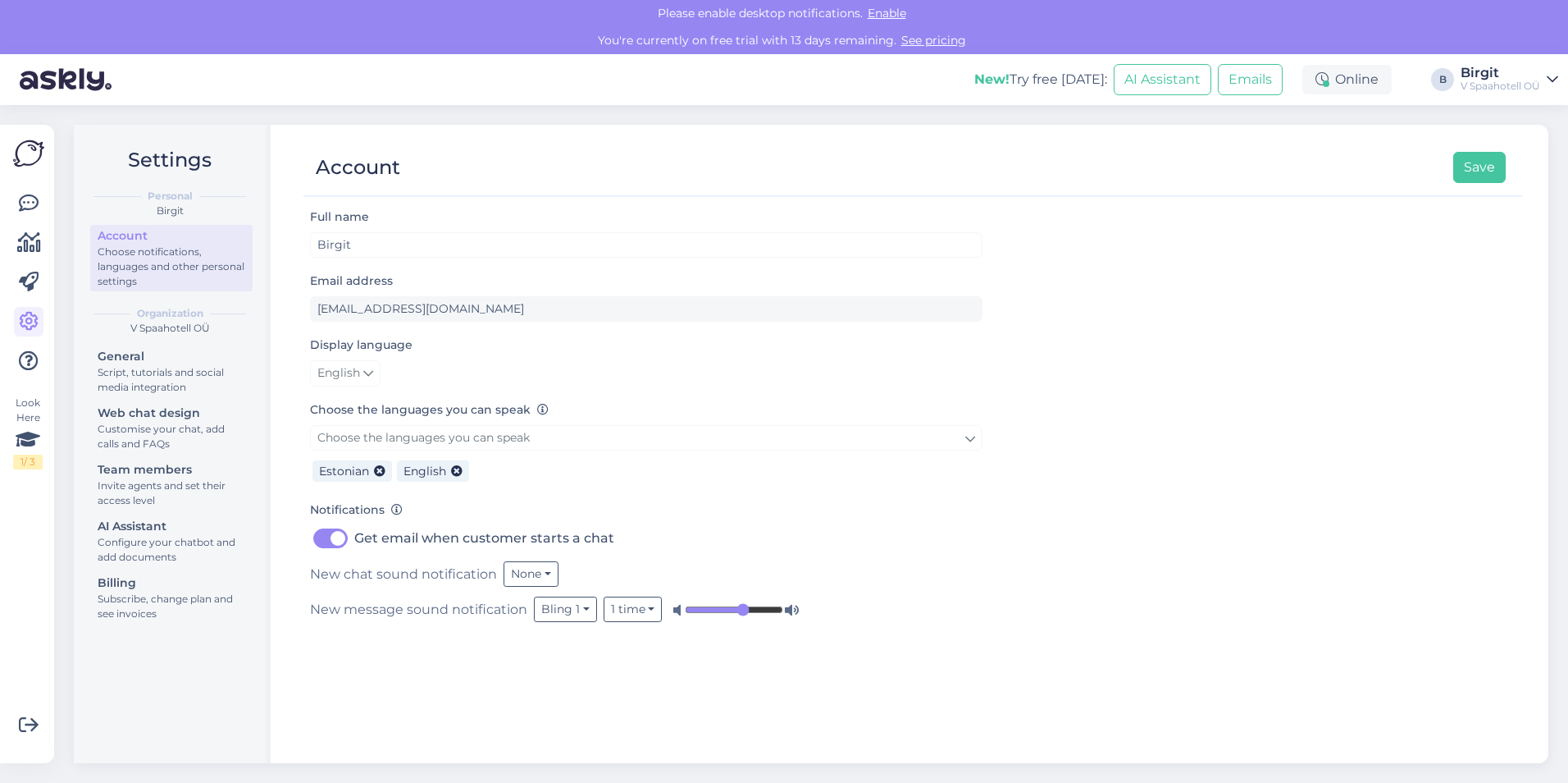
click at [19, 158] on img at bounding box center [28, 153] width 31 height 31
click at [27, 199] on icon at bounding box center [28, 203] width 20 height 20
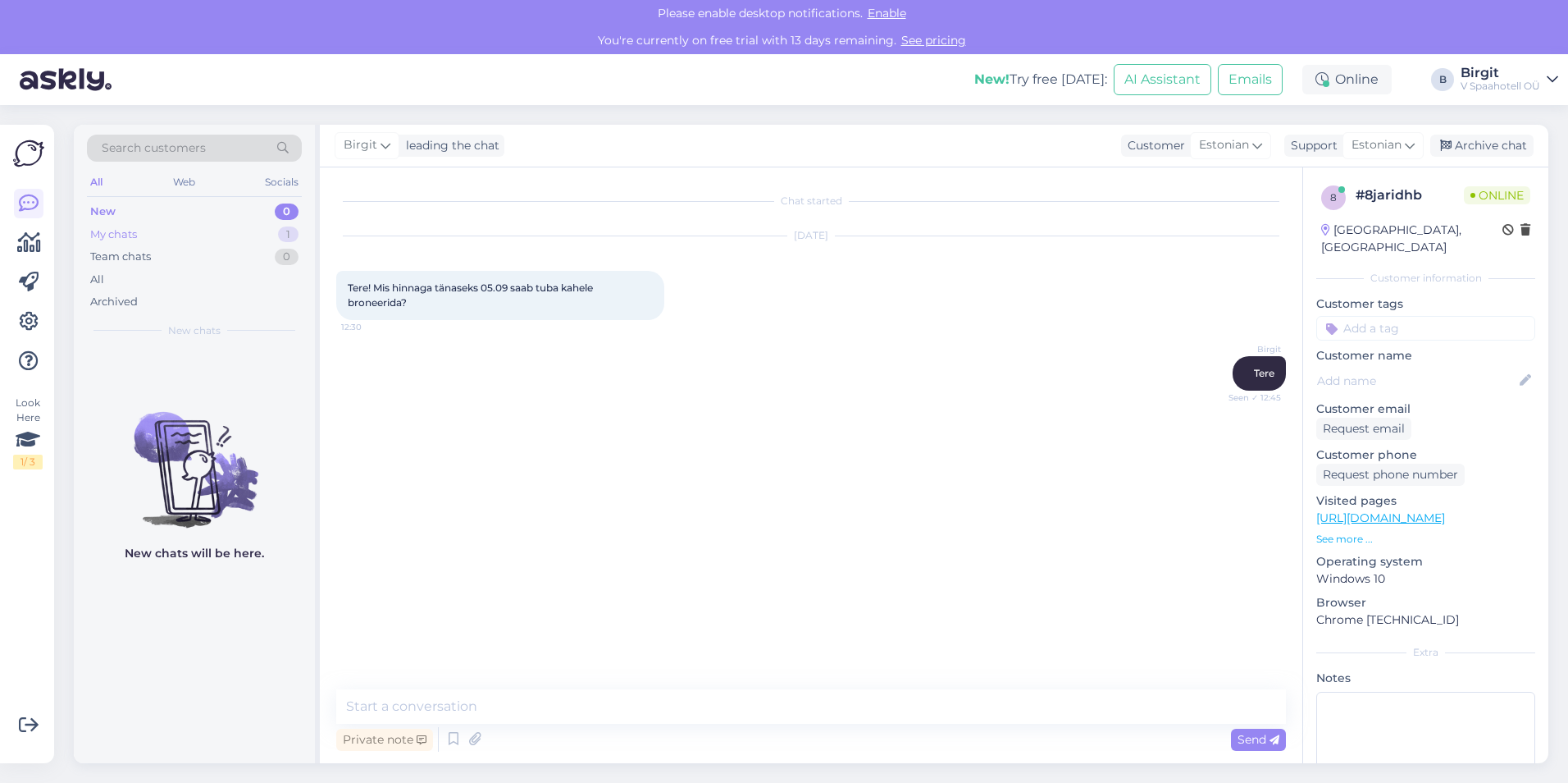
click at [160, 238] on div "My chats 1" at bounding box center [195, 234] width 215 height 23
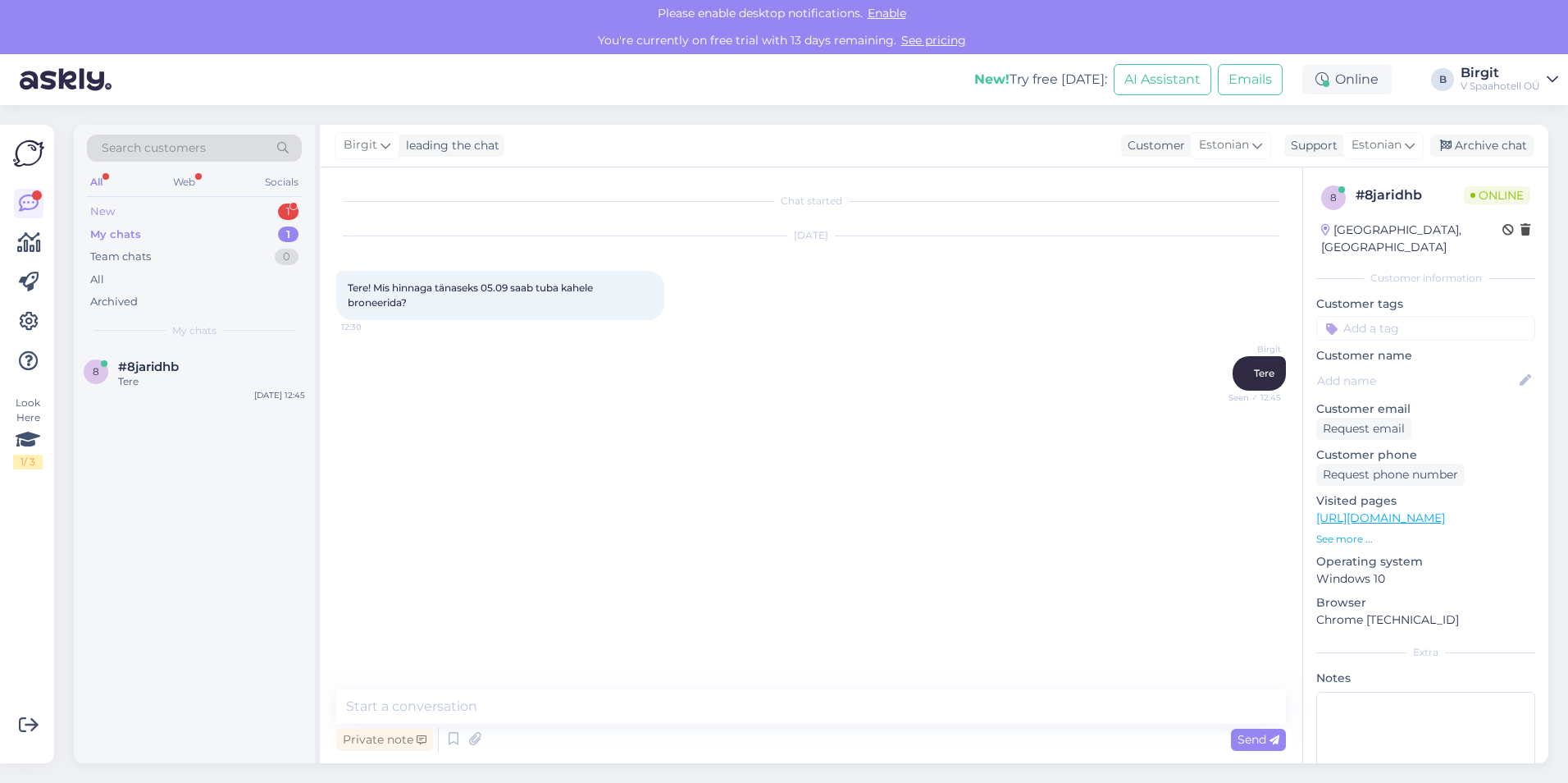
click at [201, 203] on div "New 1" at bounding box center [195, 212] width 215 height 23
click at [220, 381] on div "Tere! Kas teil on tasuta parkimine?" at bounding box center [212, 382] width 187 height 15
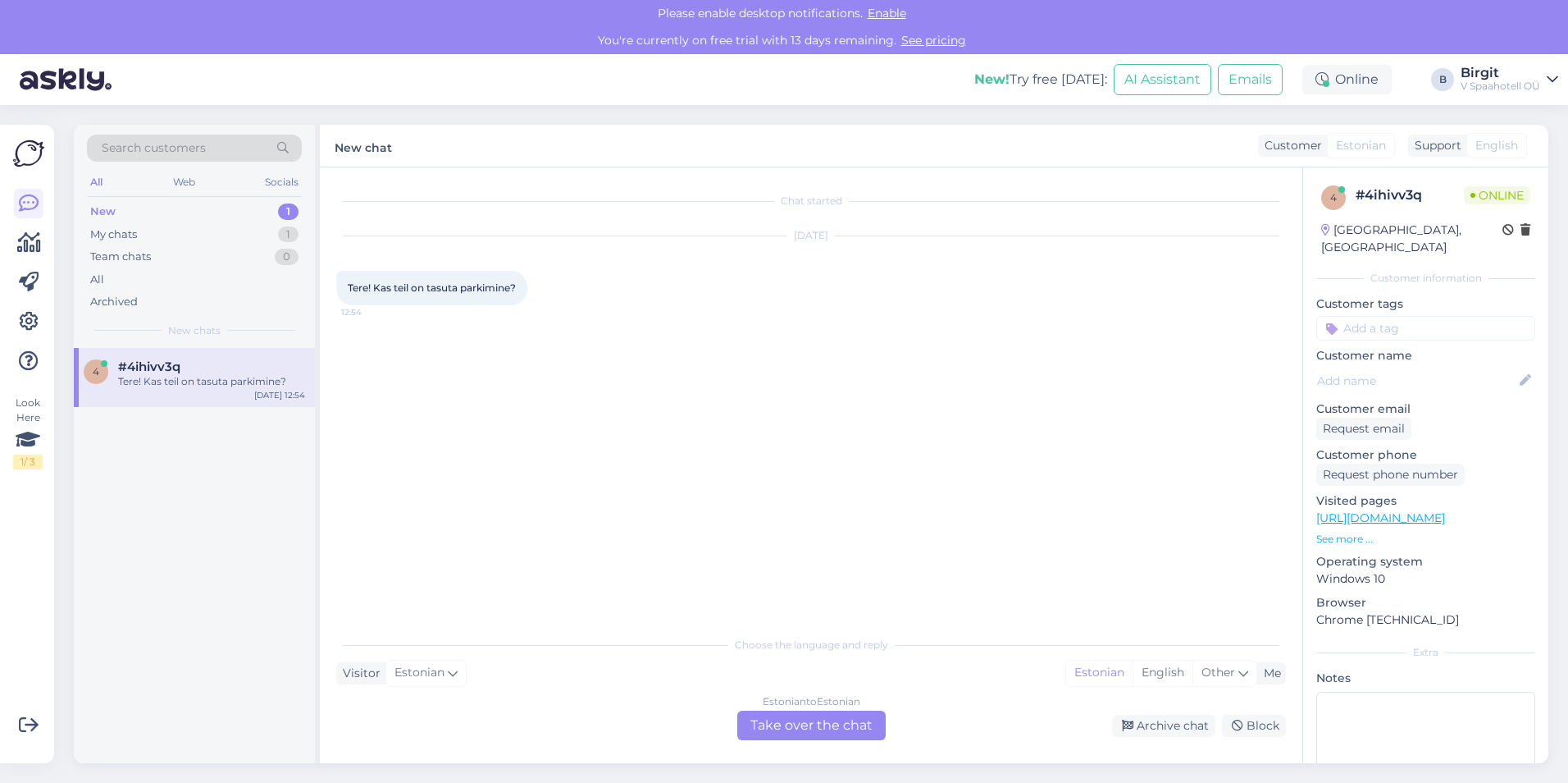
click at [509, 687] on div "Choose the language and reply Visitor Estonian Me Estonian English Other Estoni…" at bounding box center [811, 684] width 950 height 112
